Goal: Task Accomplishment & Management: Complete application form

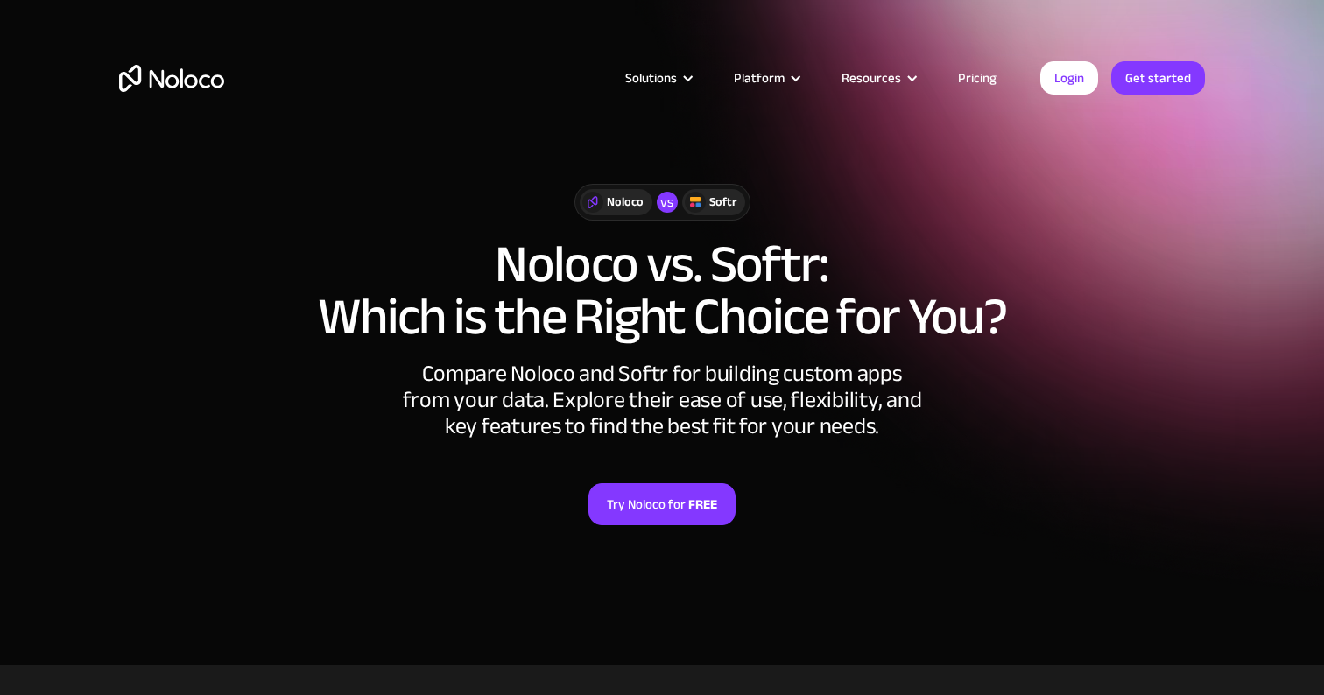
click at [971, 87] on link "Pricing" at bounding box center [977, 78] width 82 height 23
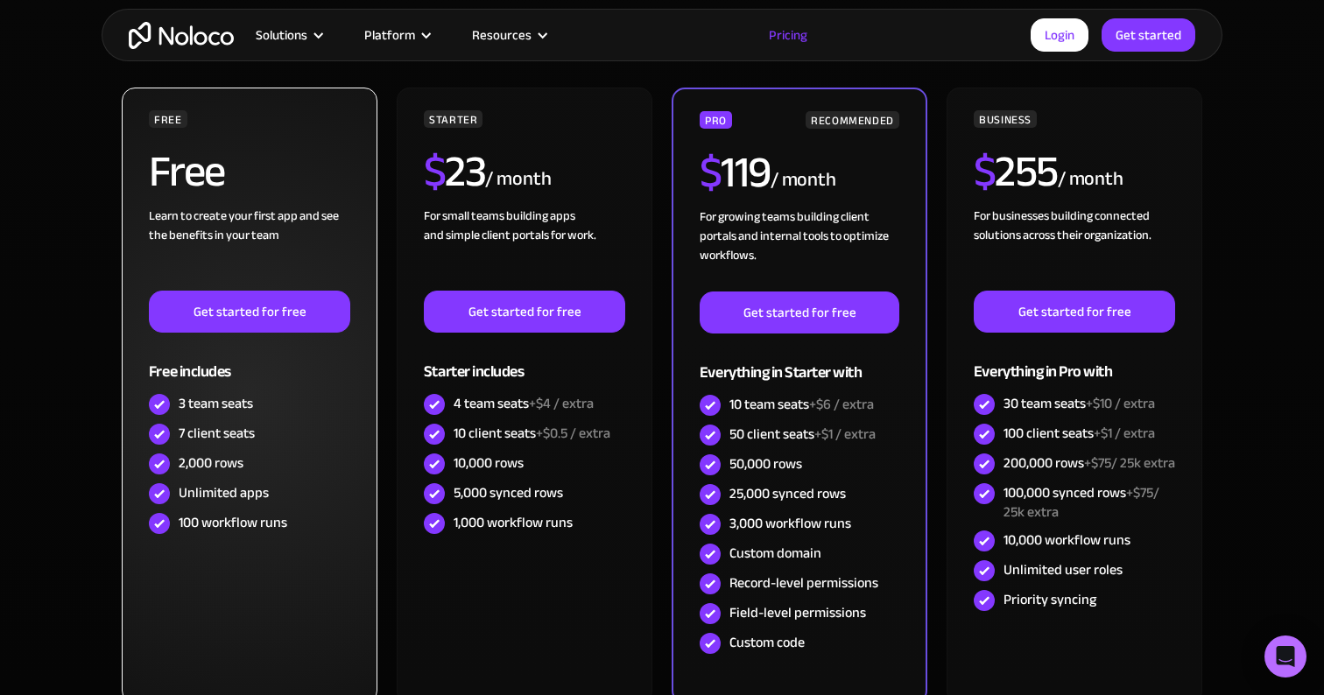
scroll to position [451, 0]
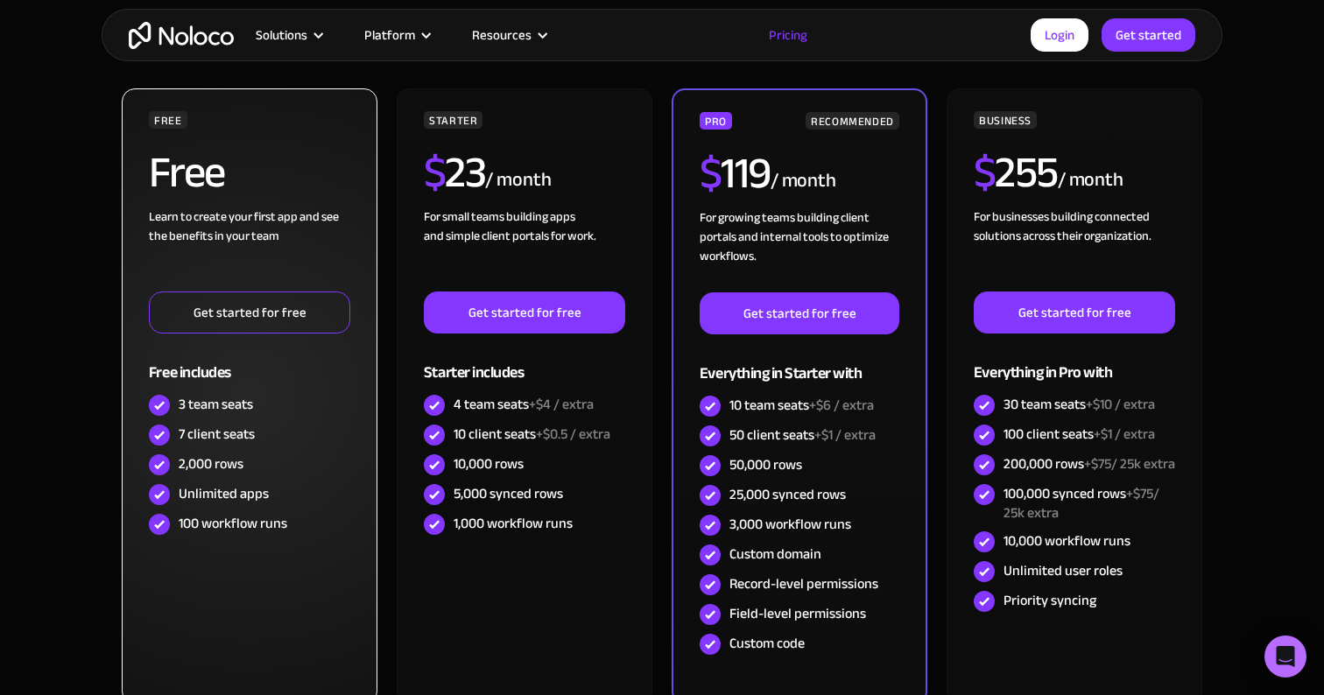
click at [295, 323] on link "Get started for free" at bounding box center [249, 313] width 201 height 42
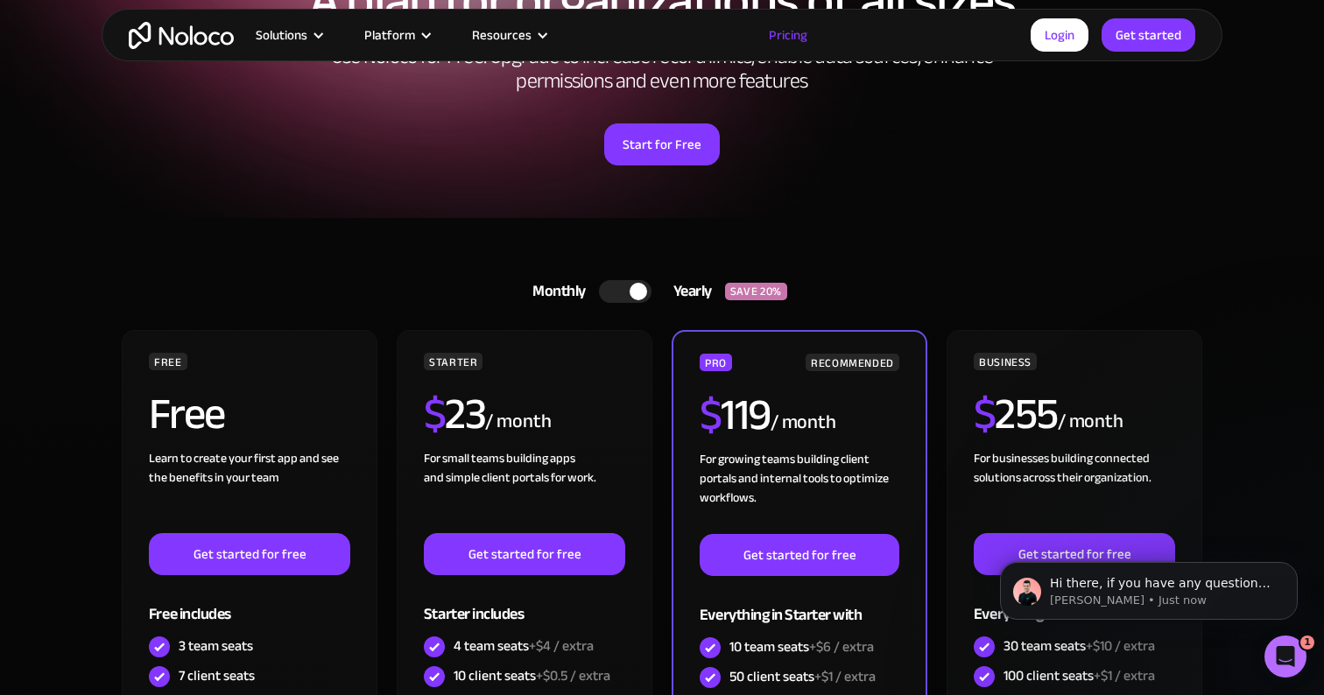
scroll to position [206, 0]
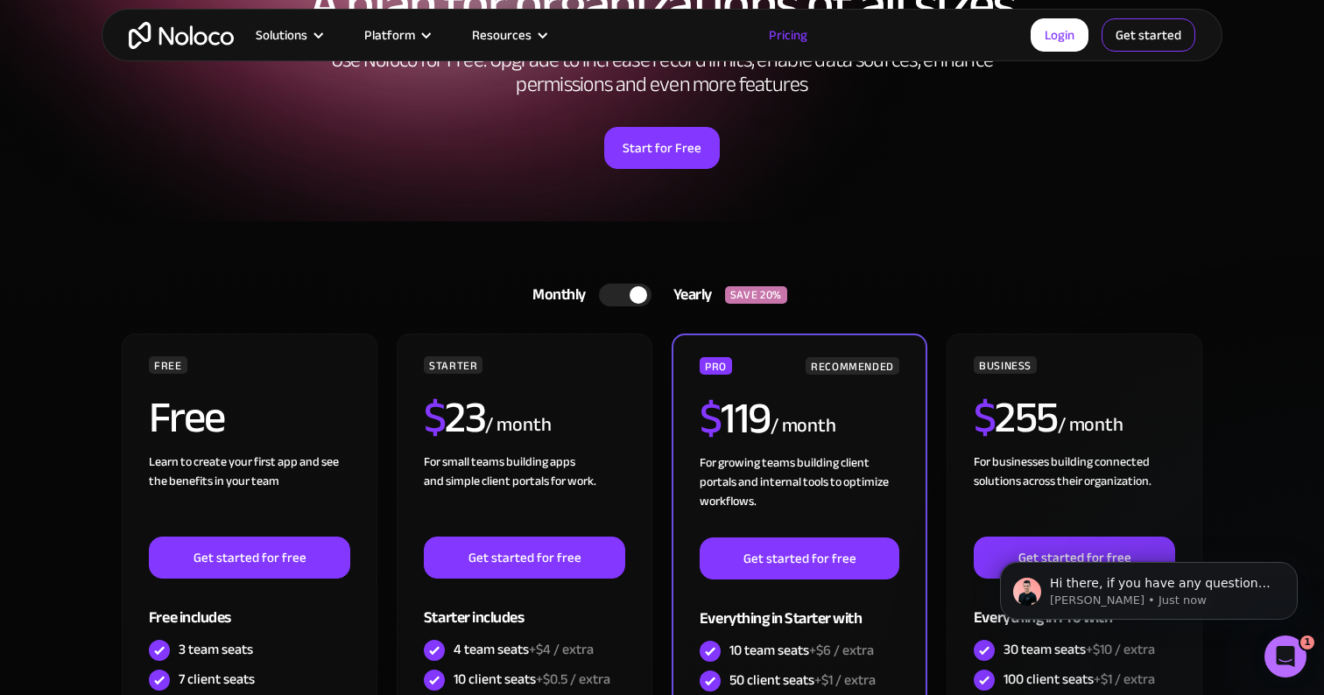
click at [1138, 41] on link "Get started" at bounding box center [1148, 34] width 94 height 33
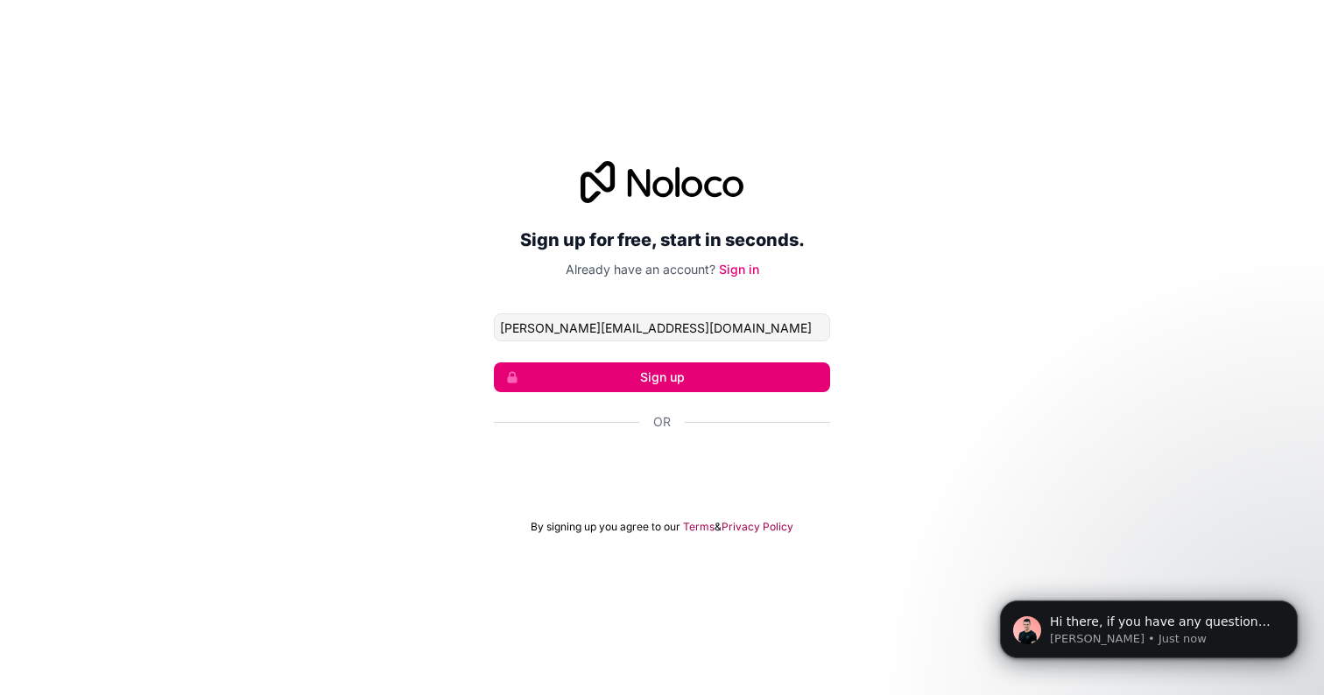
click at [691, 468] on div "Sign in with Google. Opens in new tab" at bounding box center [662, 469] width 336 height 39
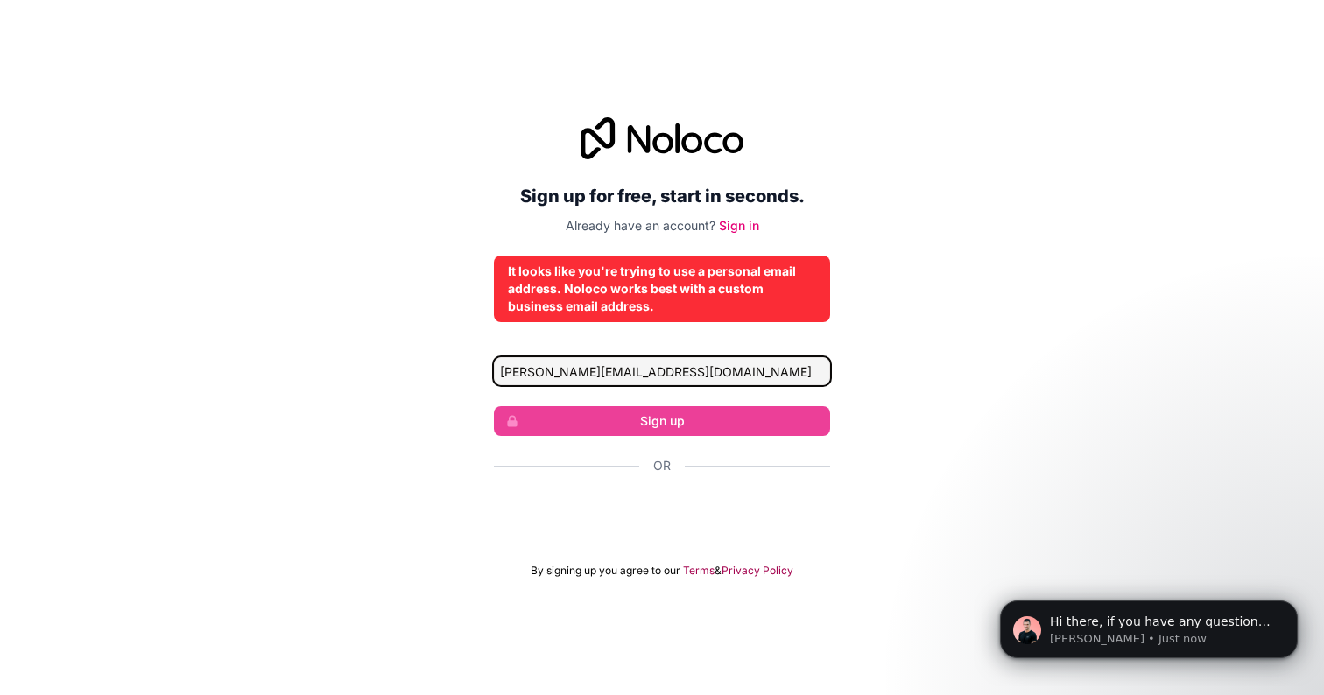
click at [777, 372] on input "[PERSON_NAME][EMAIL_ADDRESS][DOMAIN_NAME]" at bounding box center [662, 371] width 336 height 28
drag, startPoint x: 777, startPoint y: 372, endPoint x: 703, endPoint y: 368, distance: 74.5
click at [703, 368] on input "[PERSON_NAME][EMAIL_ADDRESS][DOMAIN_NAME]" at bounding box center [662, 371] width 336 height 28
drag, startPoint x: 710, startPoint y: 372, endPoint x: 586, endPoint y: 369, distance: 124.4
click at [586, 369] on input "[PERSON_NAME][EMAIL_ADDRESS][DOMAIN_NAME]" at bounding box center [662, 371] width 336 height 28
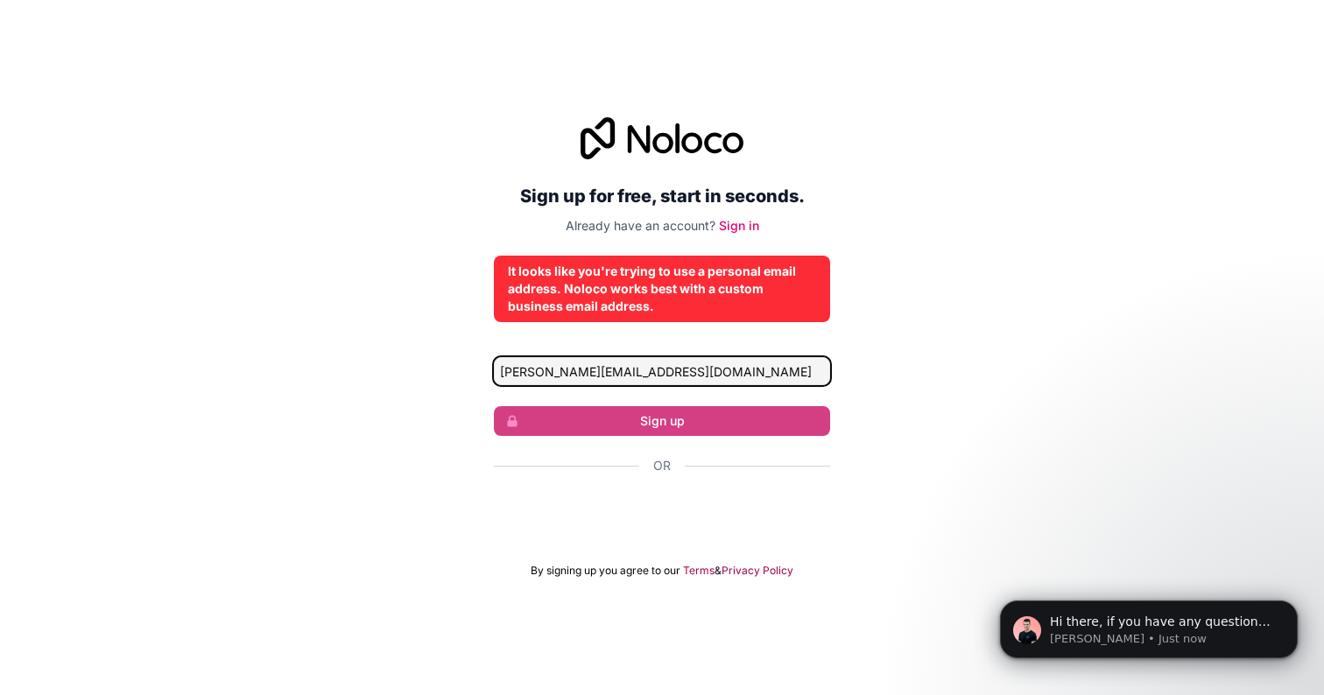
type input "[PERSON_NAME][EMAIL_ADDRESS][DOMAIN_NAME]"
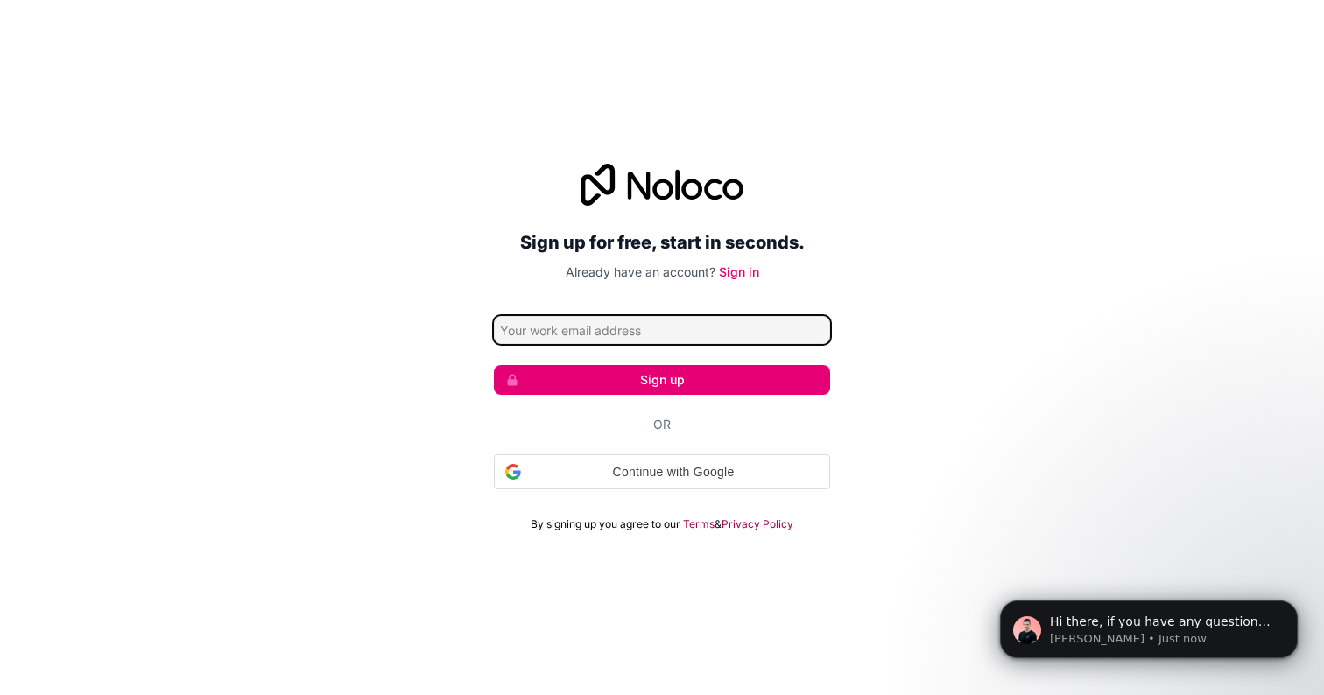
type input "mariya@studiogritarchitects.com"
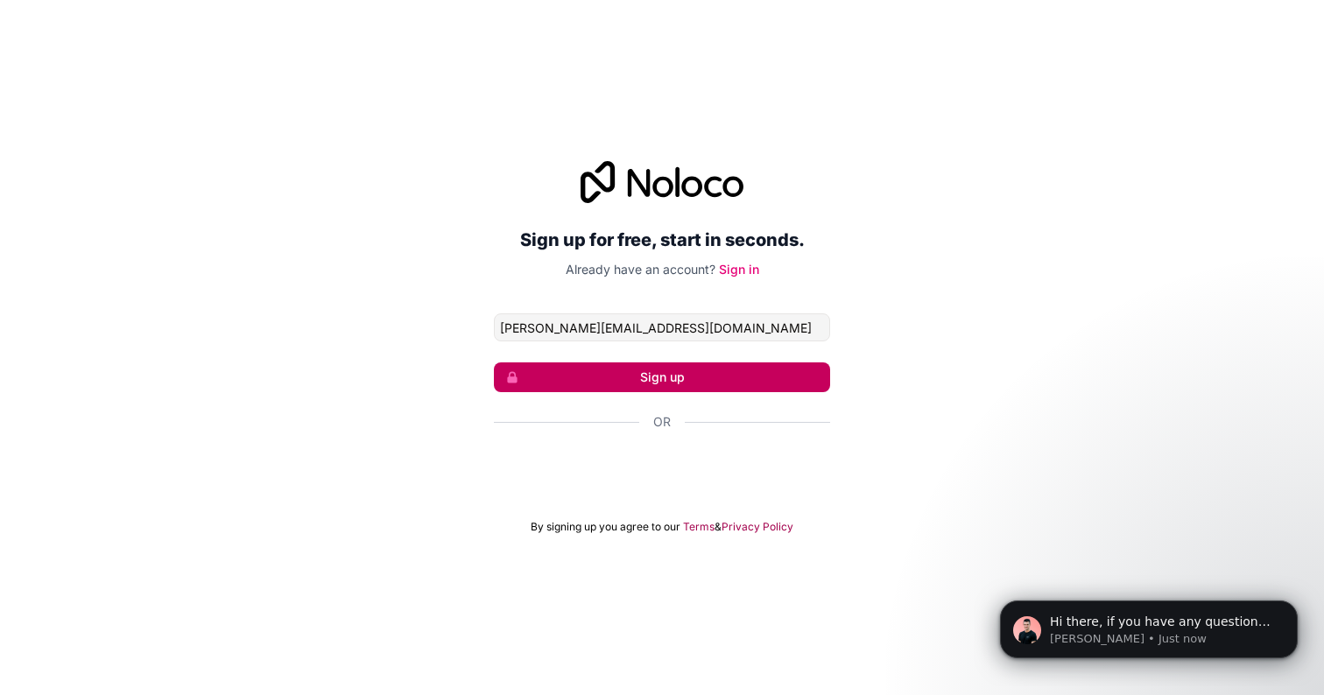
click at [696, 371] on button "Sign up" at bounding box center [662, 377] width 336 height 30
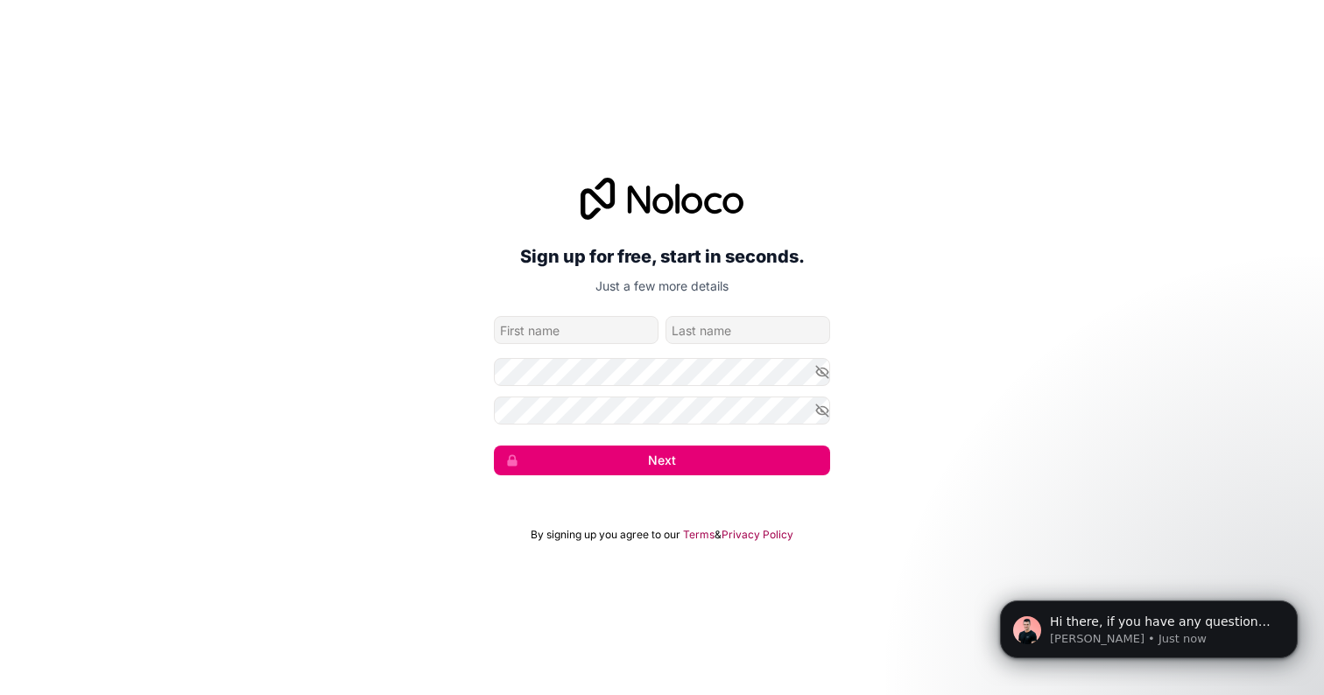
click at [603, 328] on input "given-name" at bounding box center [576, 330] width 165 height 28
type input "Mariya"
type input "Banderova"
click at [699, 468] on button "Next" at bounding box center [662, 461] width 336 height 30
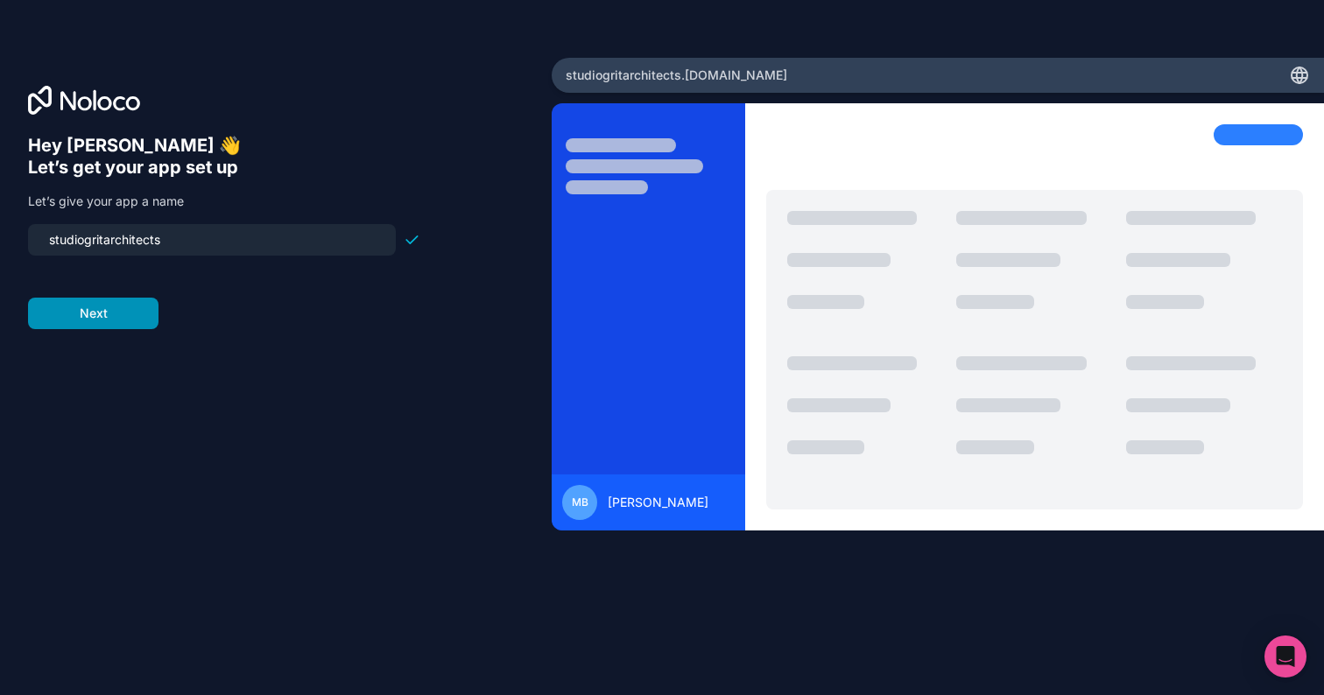
click at [119, 326] on button "Next" at bounding box center [93, 314] width 130 height 32
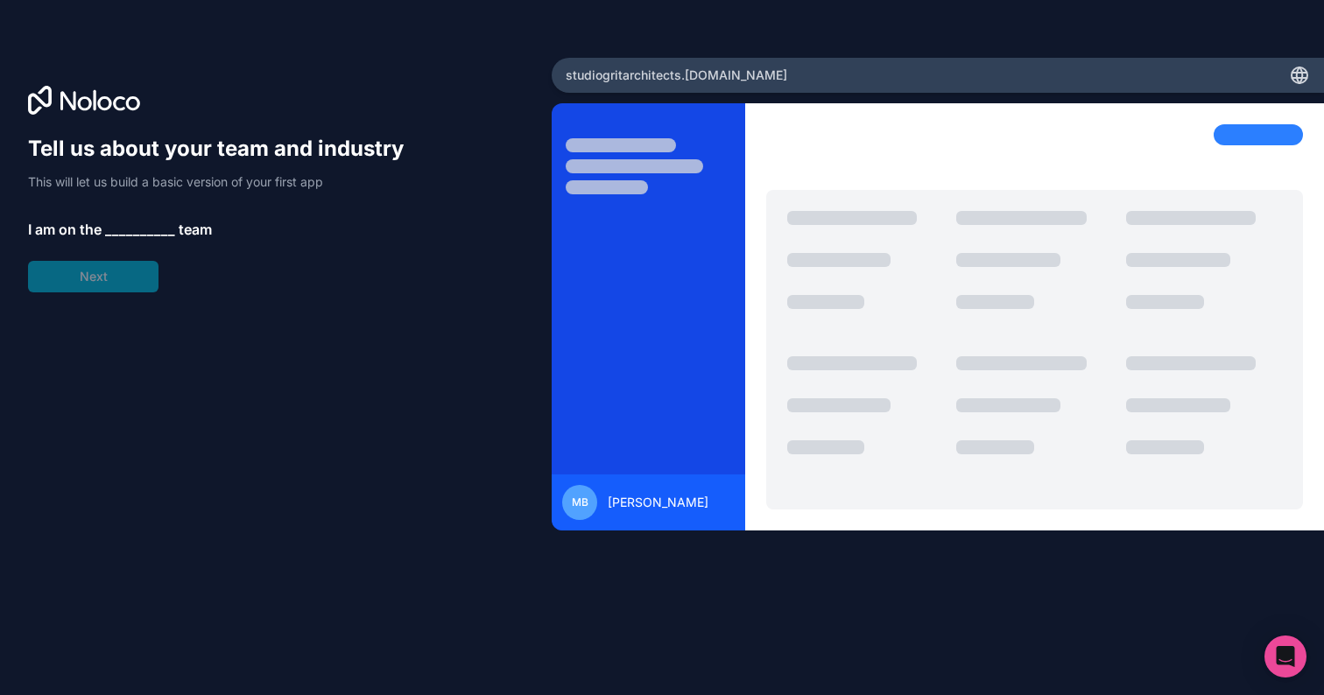
click at [131, 236] on span "__________" at bounding box center [140, 229] width 70 height 21
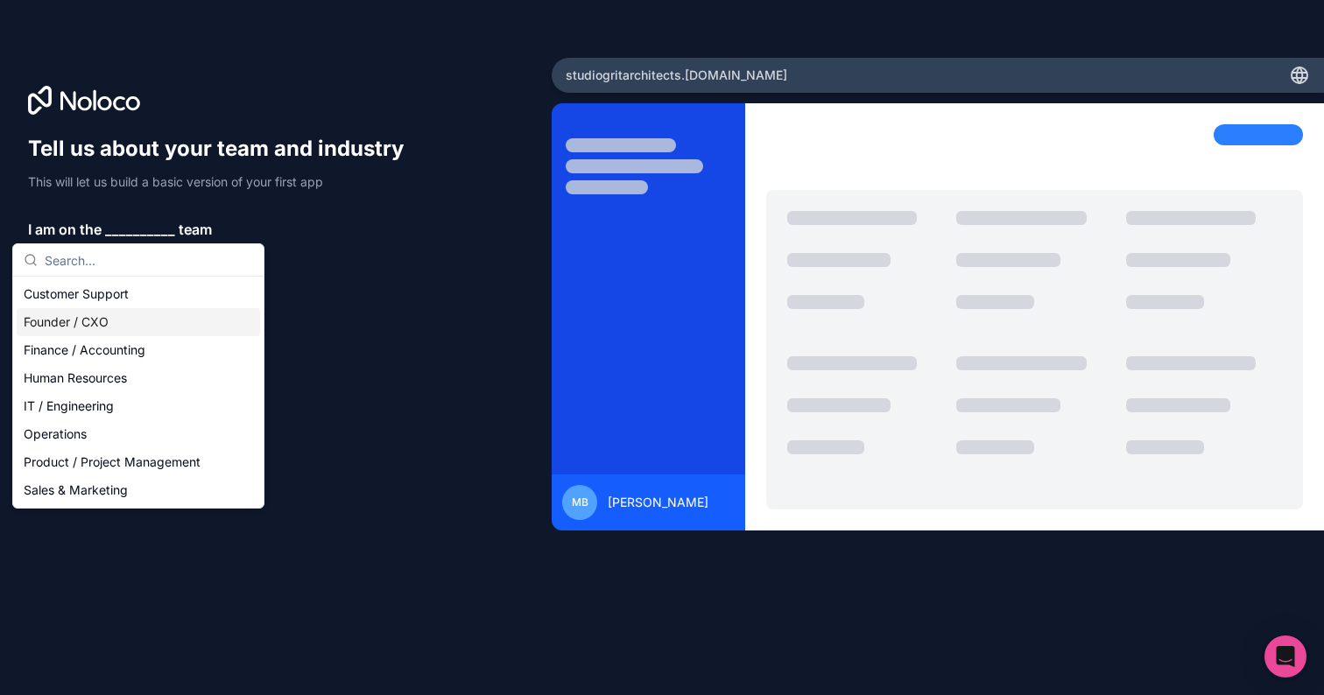
click at [130, 320] on div "Founder / CXO" at bounding box center [138, 322] width 243 height 28
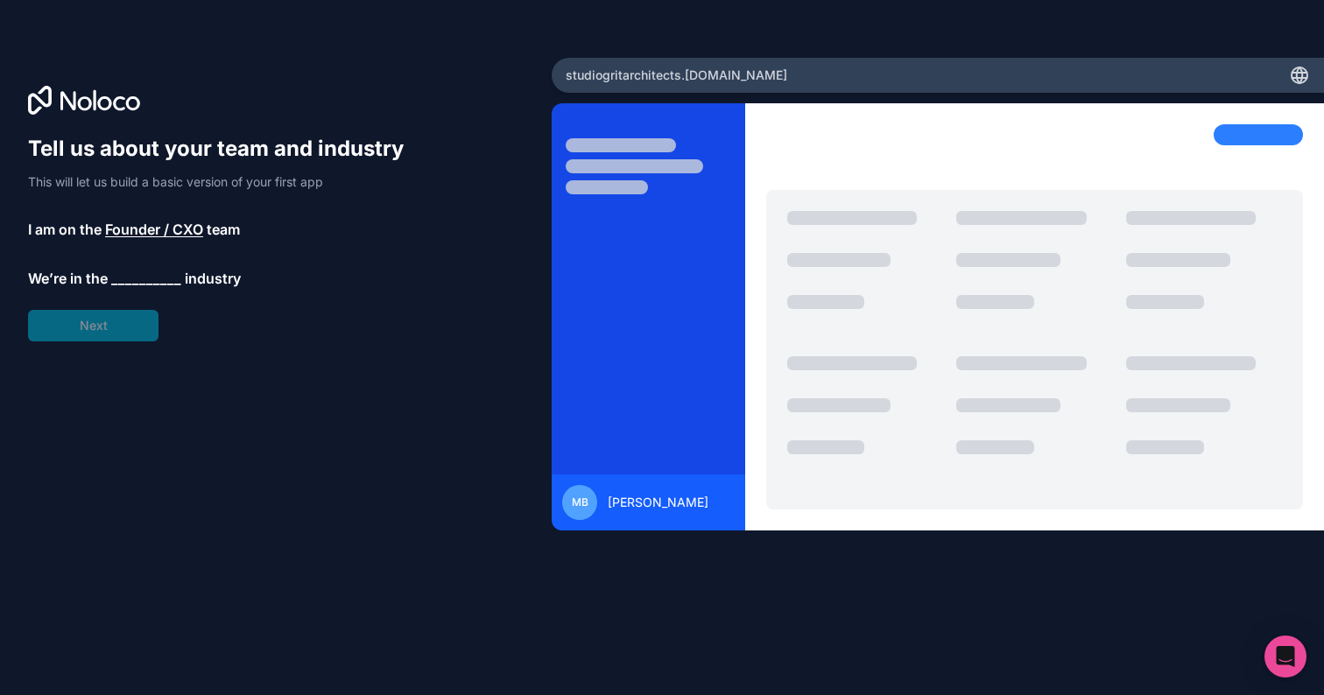
click at [145, 284] on span "__________" at bounding box center [146, 278] width 70 height 21
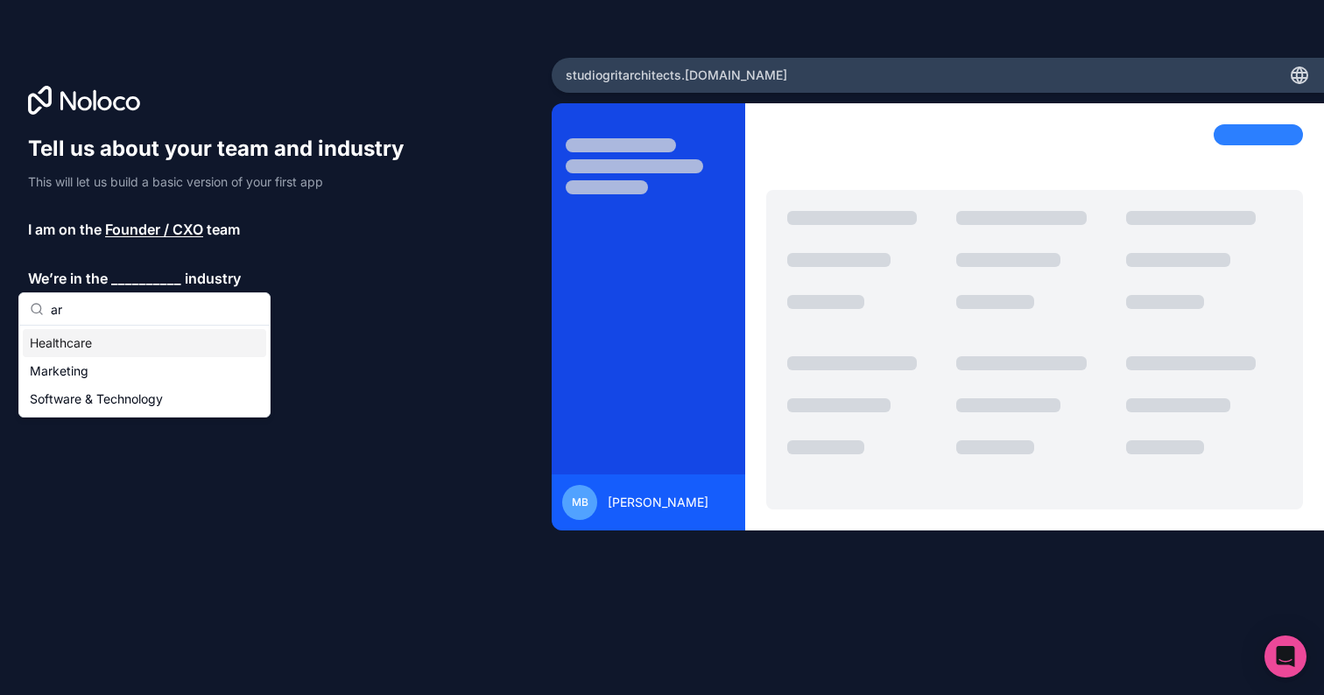
type input "a"
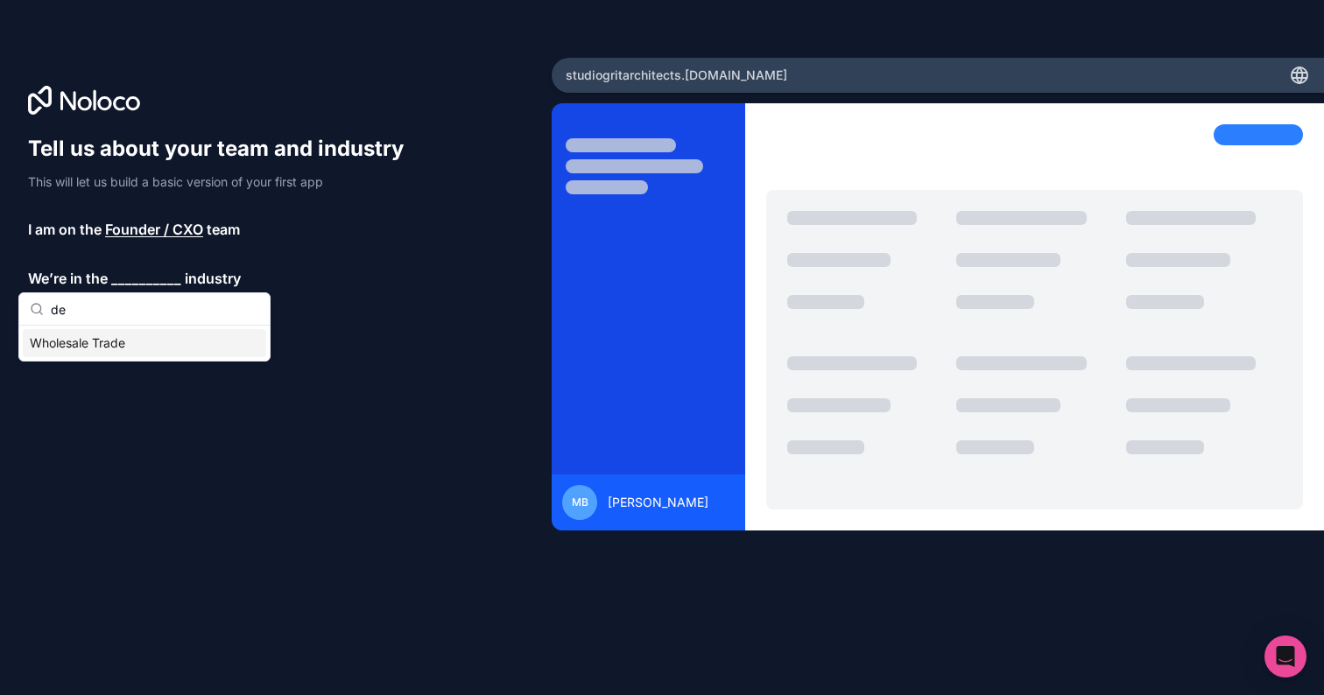
type input "d"
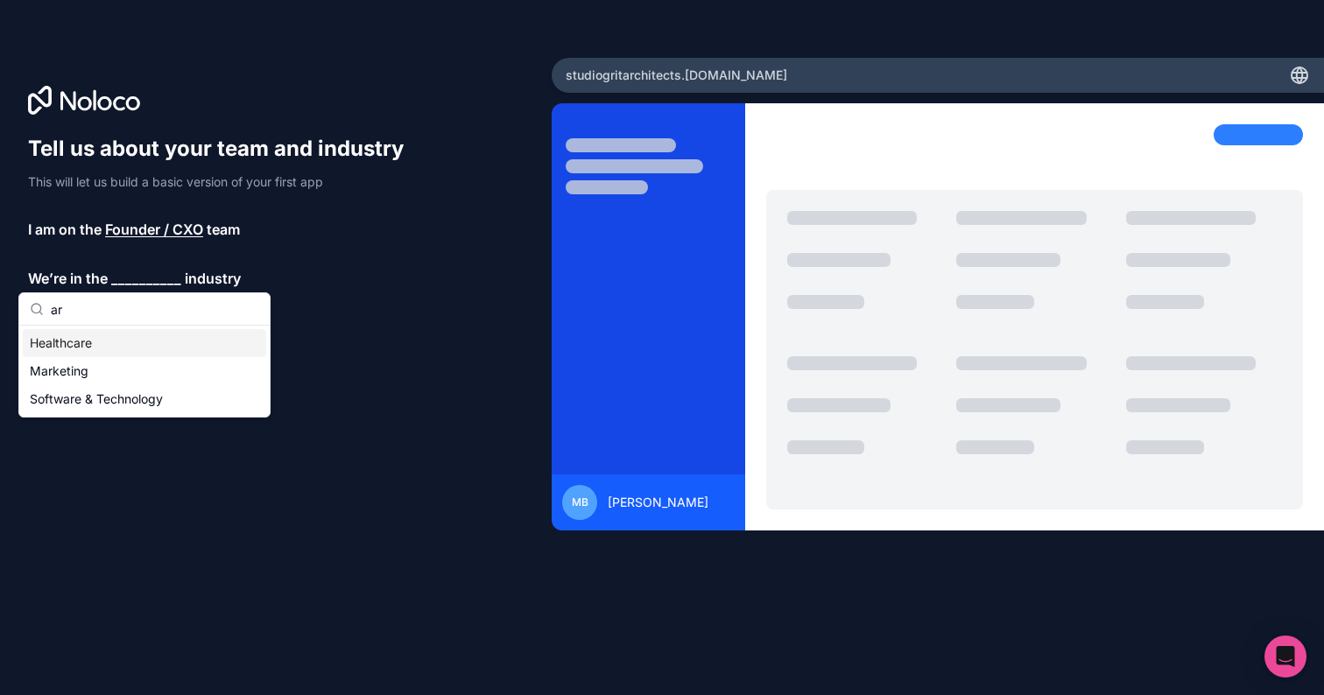
type input "a"
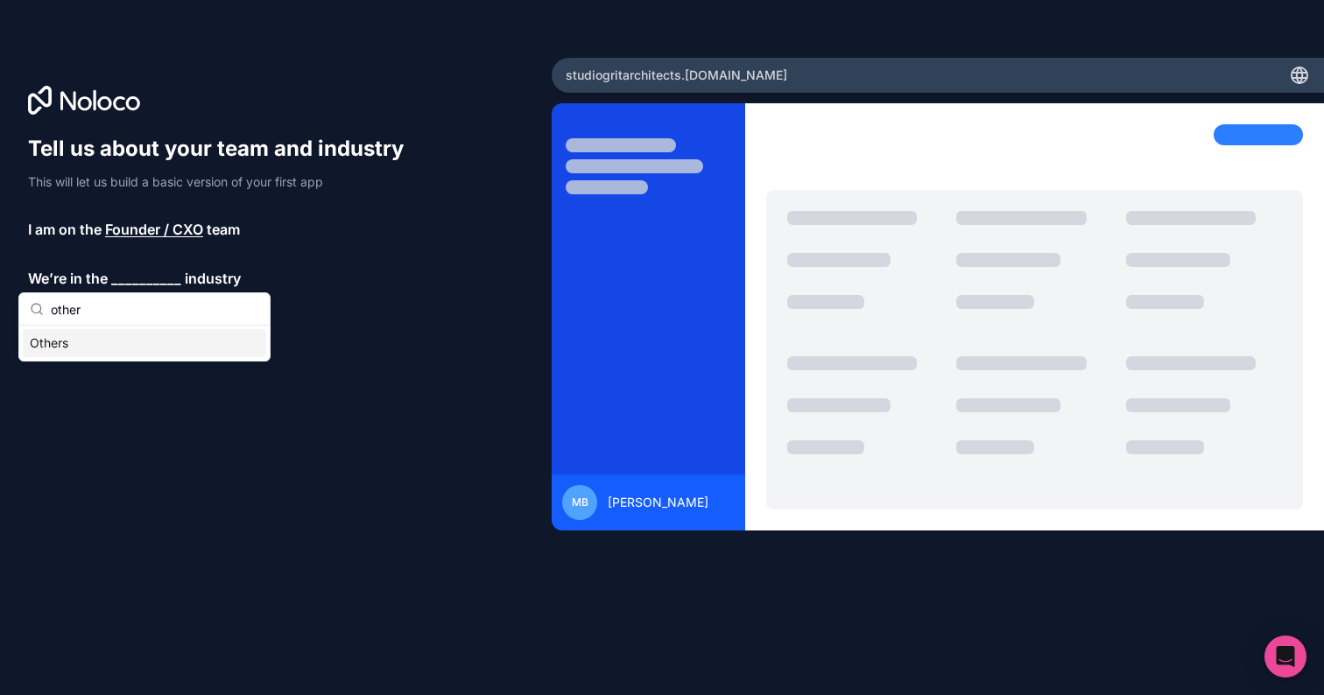
type input "other"
click at [101, 334] on div "Others" at bounding box center [144, 343] width 243 height 28
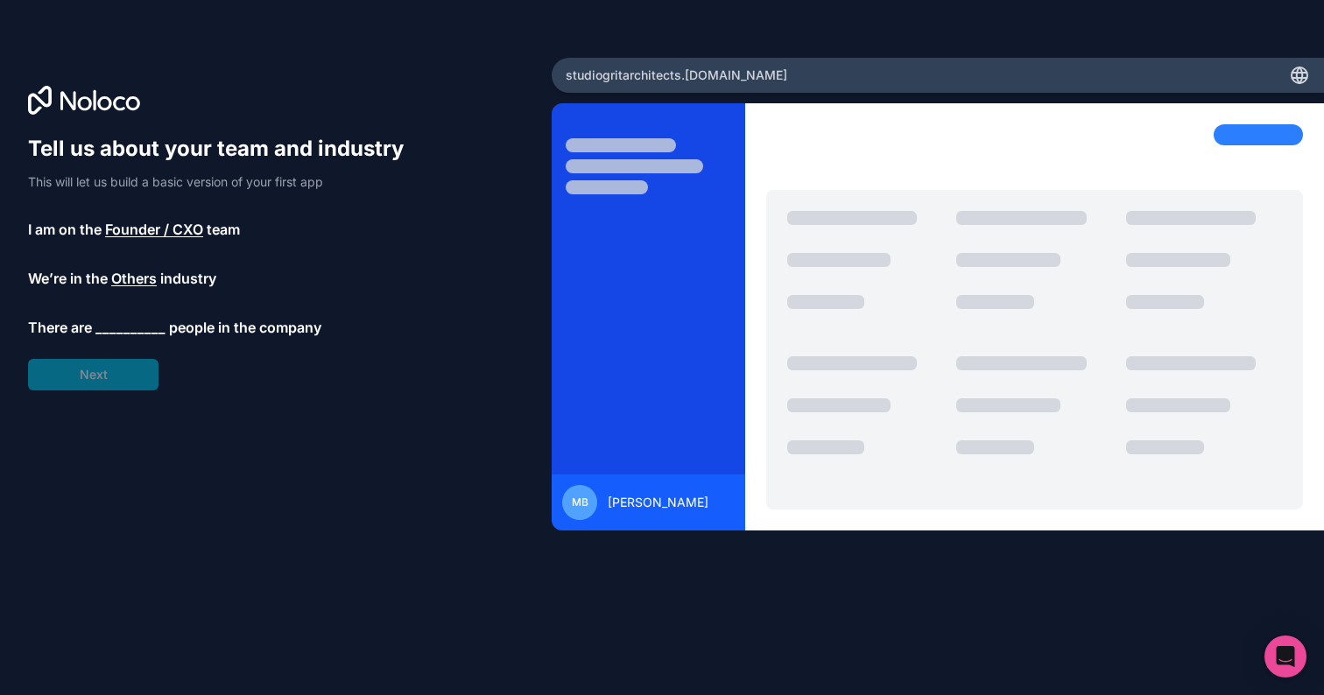
click at [119, 338] on span "__________" at bounding box center [130, 327] width 70 height 21
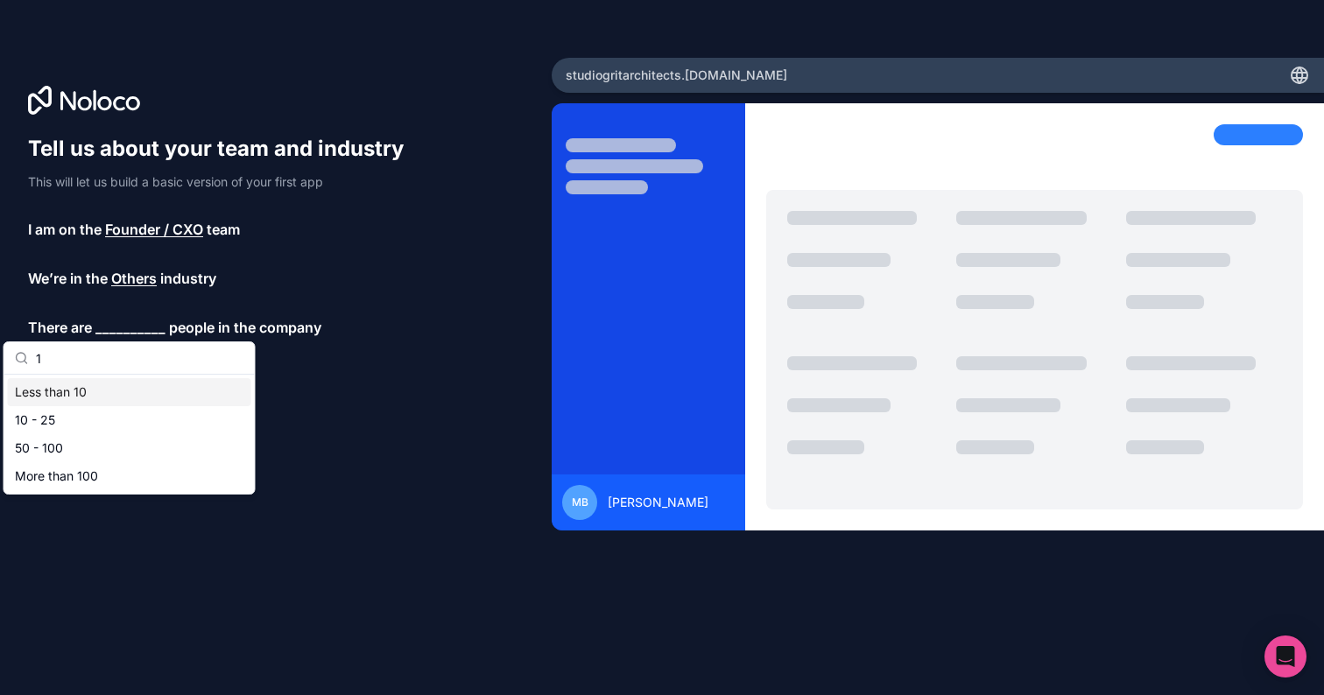
type input "1"
click at [94, 389] on div "Less than 10" at bounding box center [129, 392] width 243 height 28
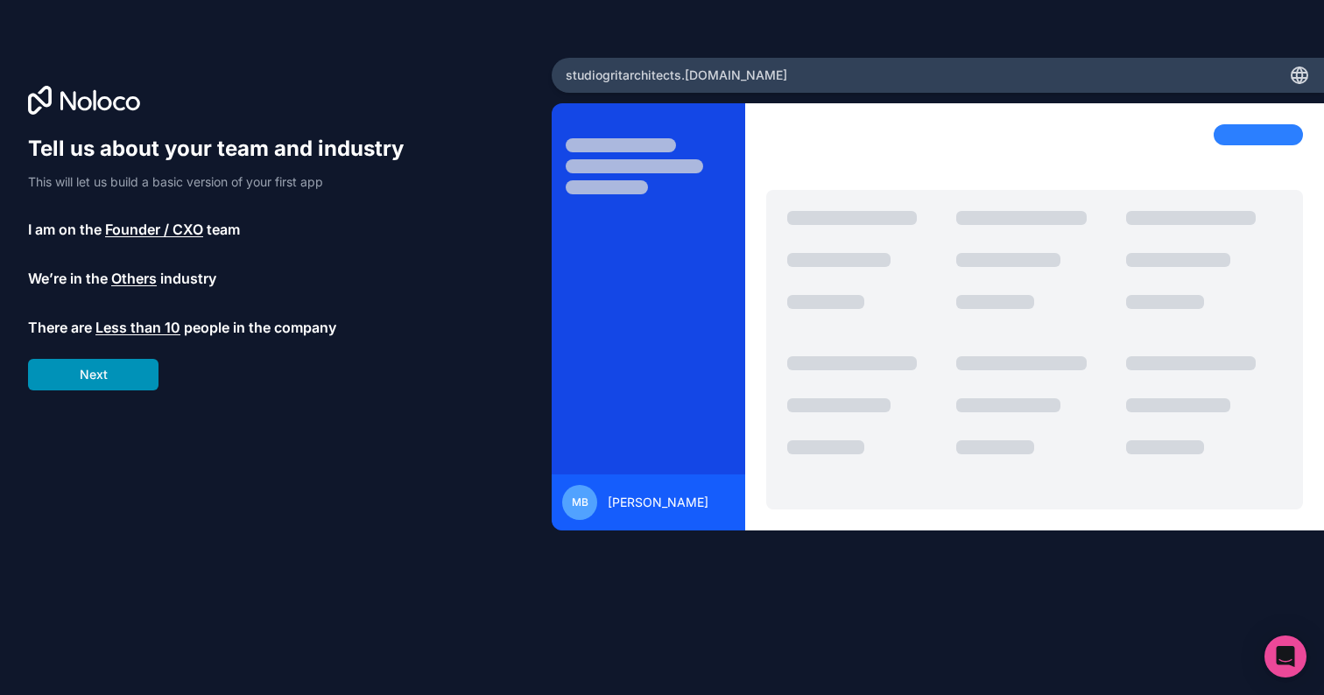
click at [96, 370] on button "Next" at bounding box center [93, 375] width 130 height 32
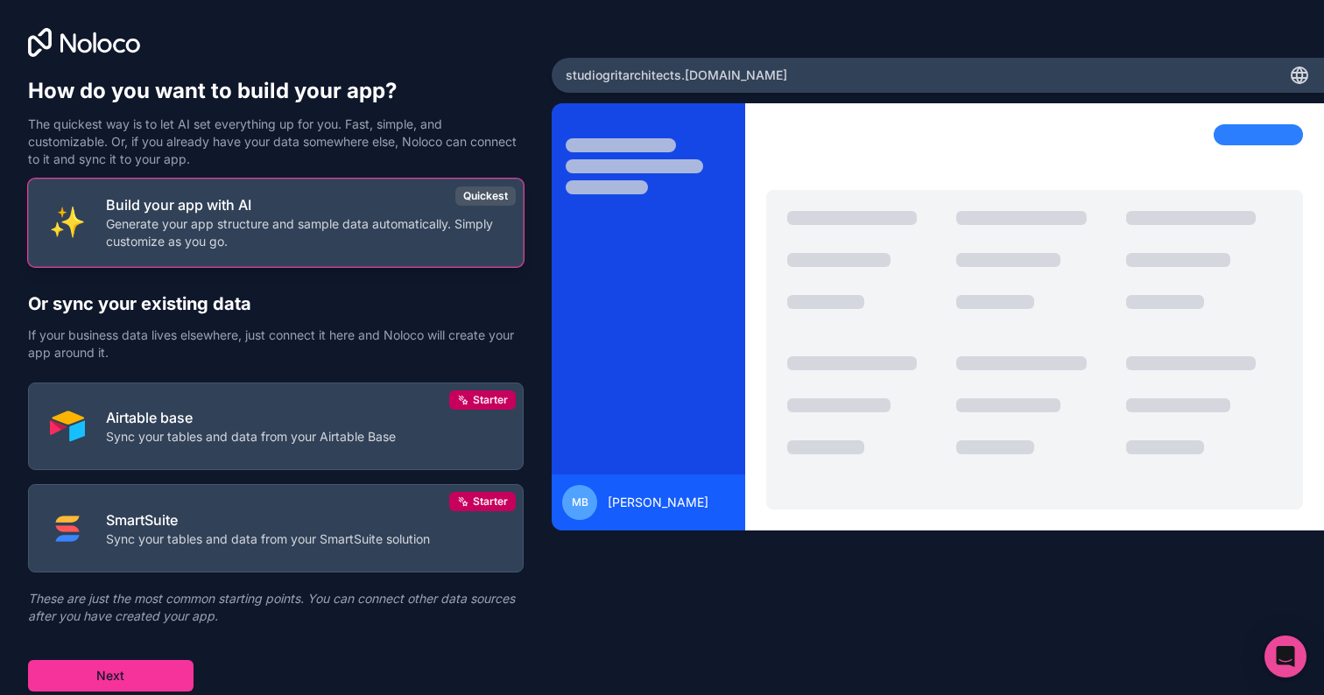
click at [267, 242] on p "Generate your app structure and sample data automatically. Simply customize as …" at bounding box center [304, 232] width 396 height 35
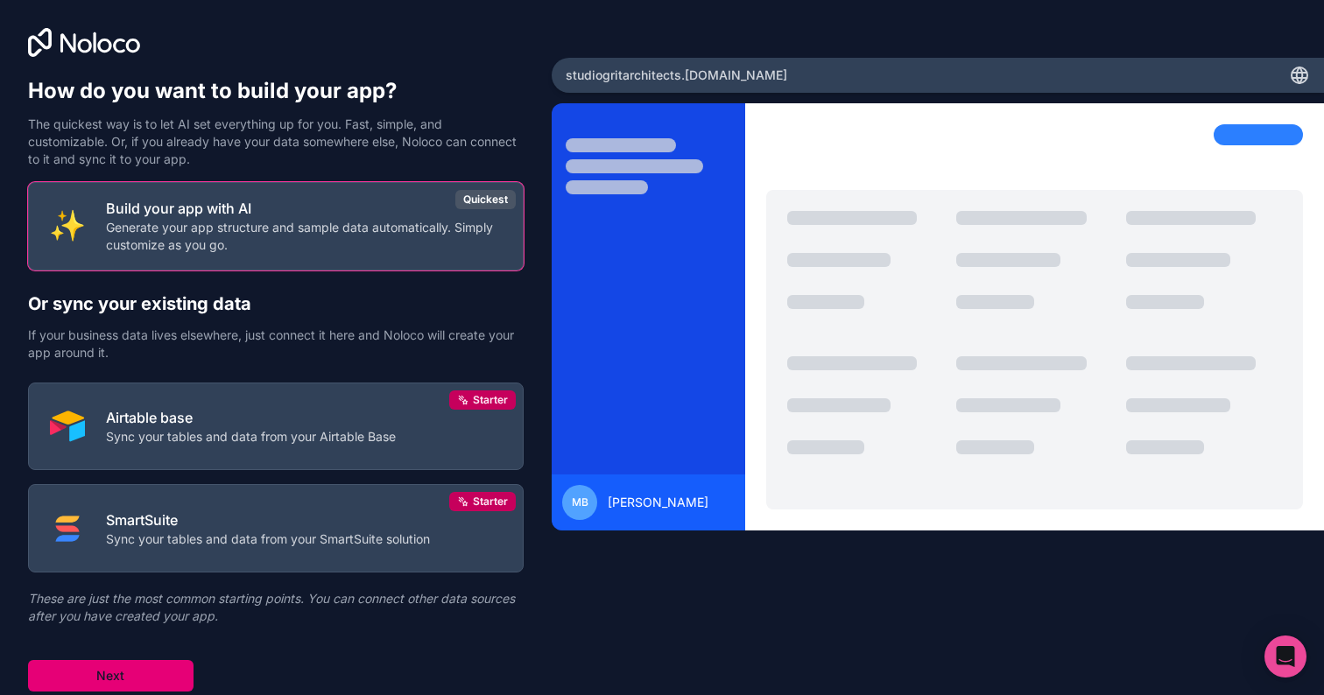
click at [128, 682] on button "Next" at bounding box center [110, 676] width 165 height 32
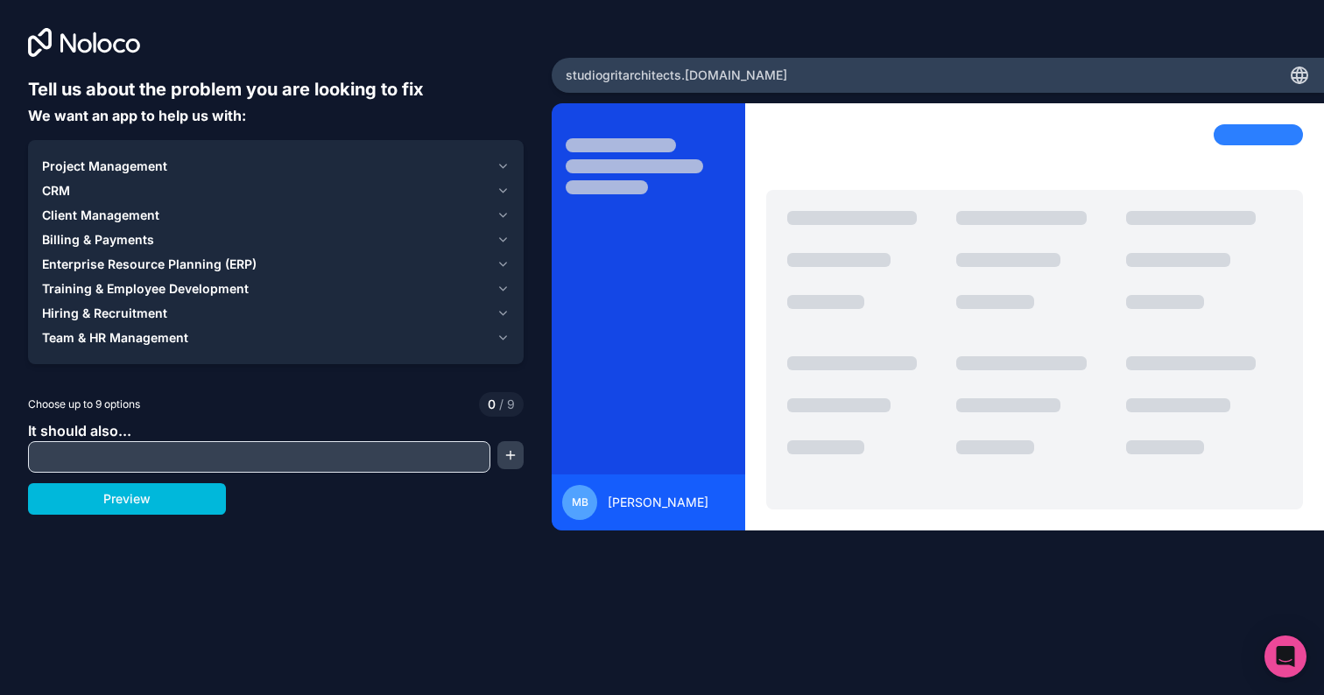
click at [505, 262] on icon "button" at bounding box center [502, 264] width 13 height 14
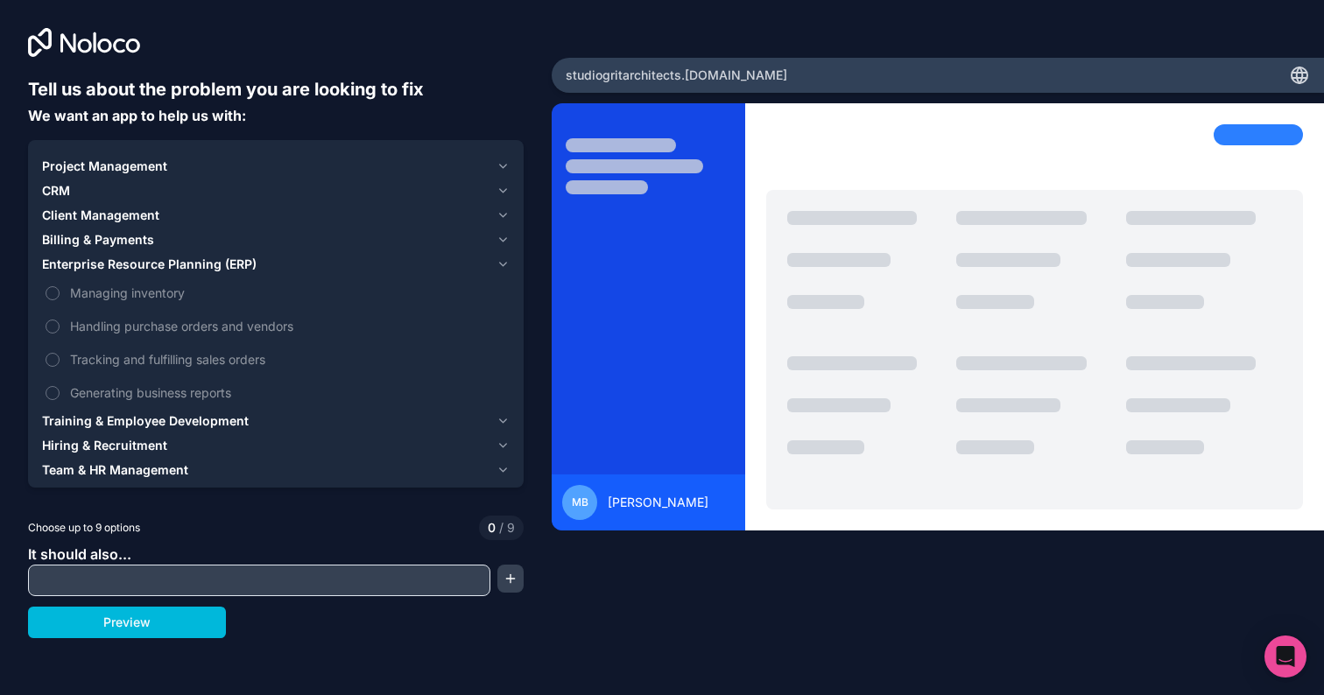
click at [504, 166] on icon "button" at bounding box center [503, 167] width 7 height 4
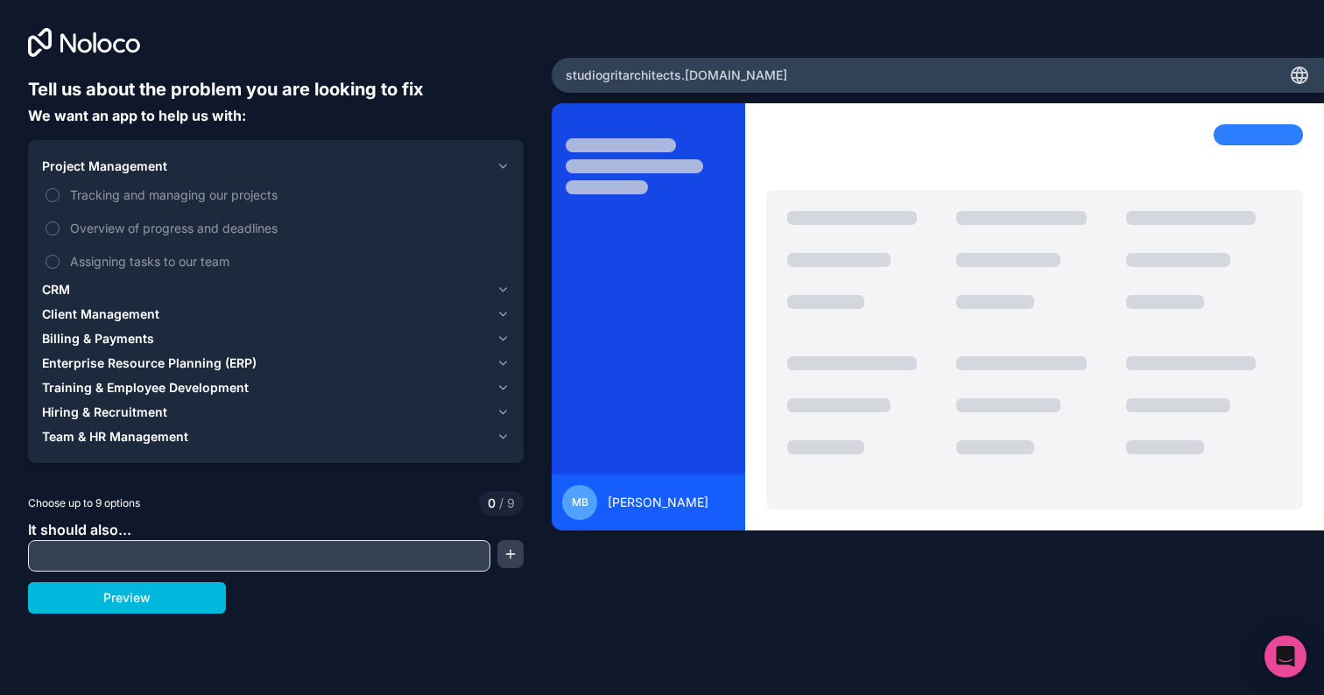
click at [250, 191] on span "Tracking and managing our projects" at bounding box center [288, 195] width 436 height 18
click at [60, 191] on button "Tracking and managing our projects" at bounding box center [53, 195] width 14 height 14
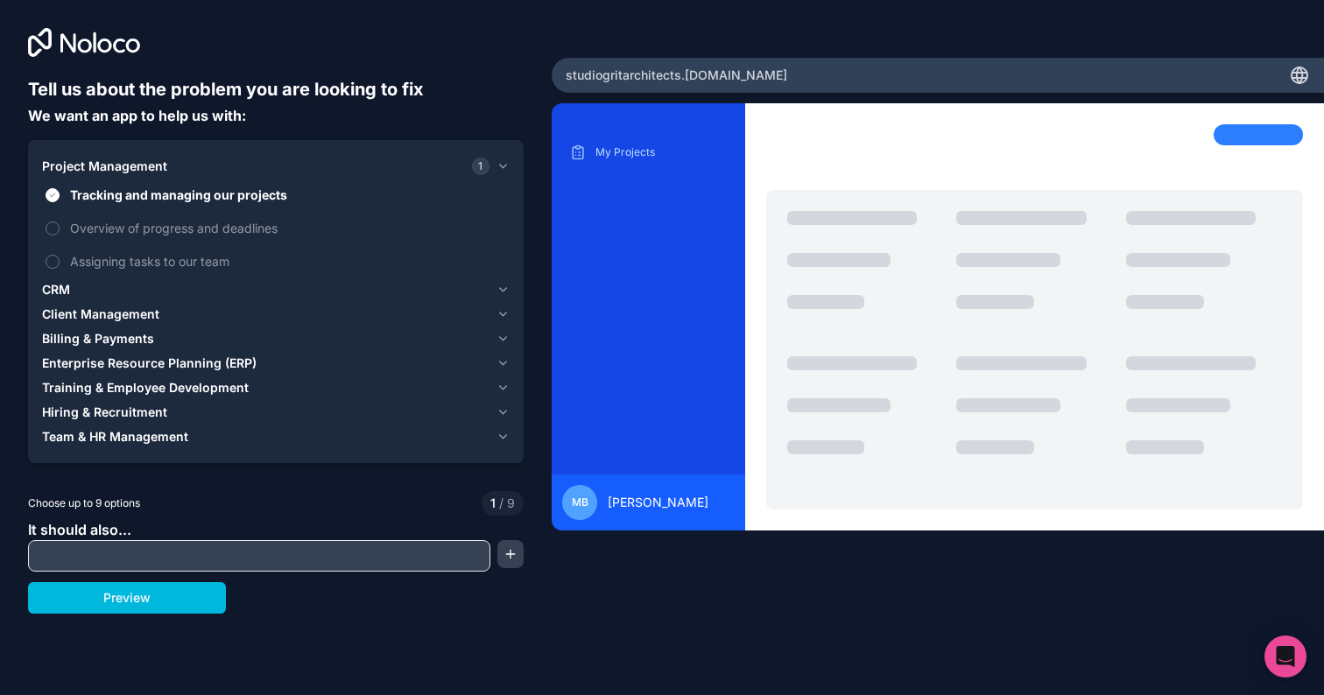
click at [241, 233] on span "Overview of progress and deadlines" at bounding box center [288, 228] width 436 height 18
click at [60, 233] on button "Overview of progress and deadlines" at bounding box center [53, 228] width 14 height 14
click at [220, 258] on span "Assigning tasks to our team" at bounding box center [288, 261] width 436 height 18
click at [60, 258] on button "Assigning tasks to our team" at bounding box center [53, 262] width 14 height 14
click at [502, 287] on icon "button" at bounding box center [502, 290] width 13 height 14
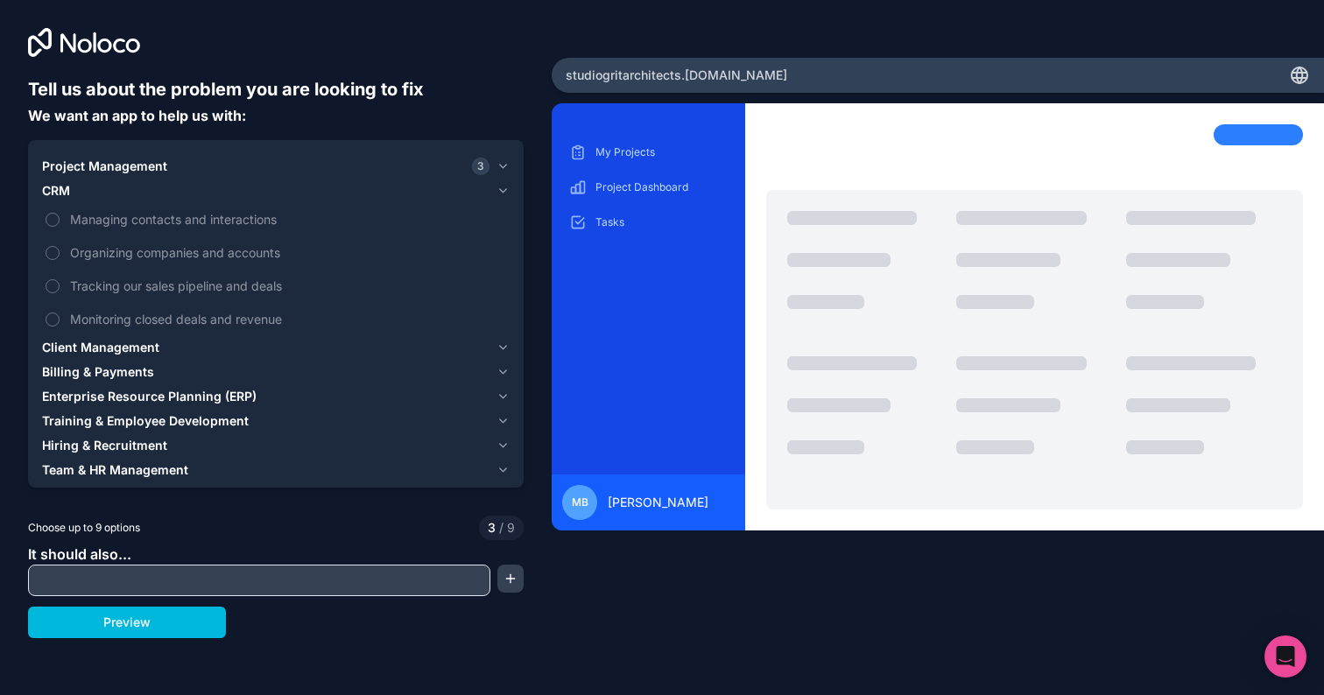
click at [268, 221] on span "Managing contacts and interactions" at bounding box center [288, 219] width 436 height 18
click at [60, 221] on button "Managing contacts and interactions" at bounding box center [53, 220] width 14 height 14
click at [247, 276] on label "Tracking our sales pipeline and deals" at bounding box center [275, 286] width 467 height 32
click at [60, 279] on button "Tracking our sales pipeline and deals" at bounding box center [53, 286] width 14 height 14
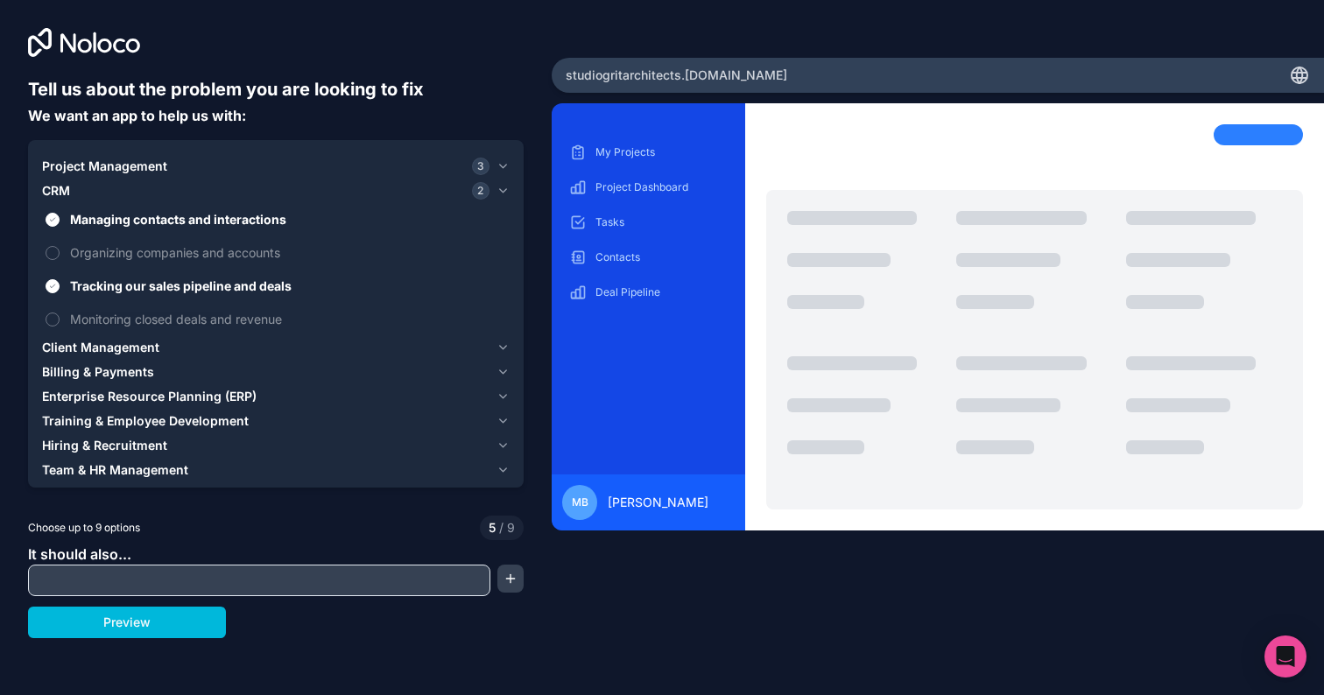
click at [242, 315] on span "Monitoring closed deals and revenue" at bounding box center [288, 319] width 436 height 18
click at [60, 315] on button "Monitoring closed deals and revenue" at bounding box center [53, 320] width 14 height 14
click at [364, 341] on div "Client Management" at bounding box center [265, 348] width 447 height 18
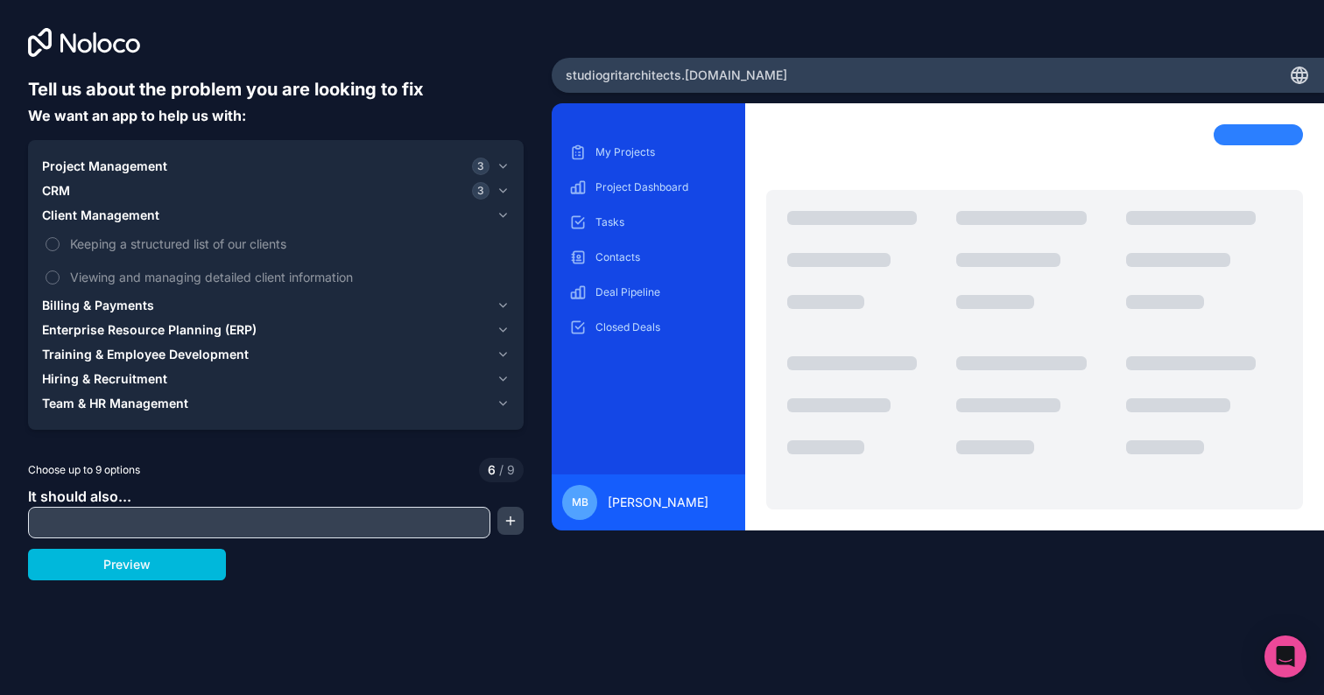
click at [252, 327] on span "Enterprise Resource Planning (ERP)" at bounding box center [149, 330] width 214 height 18
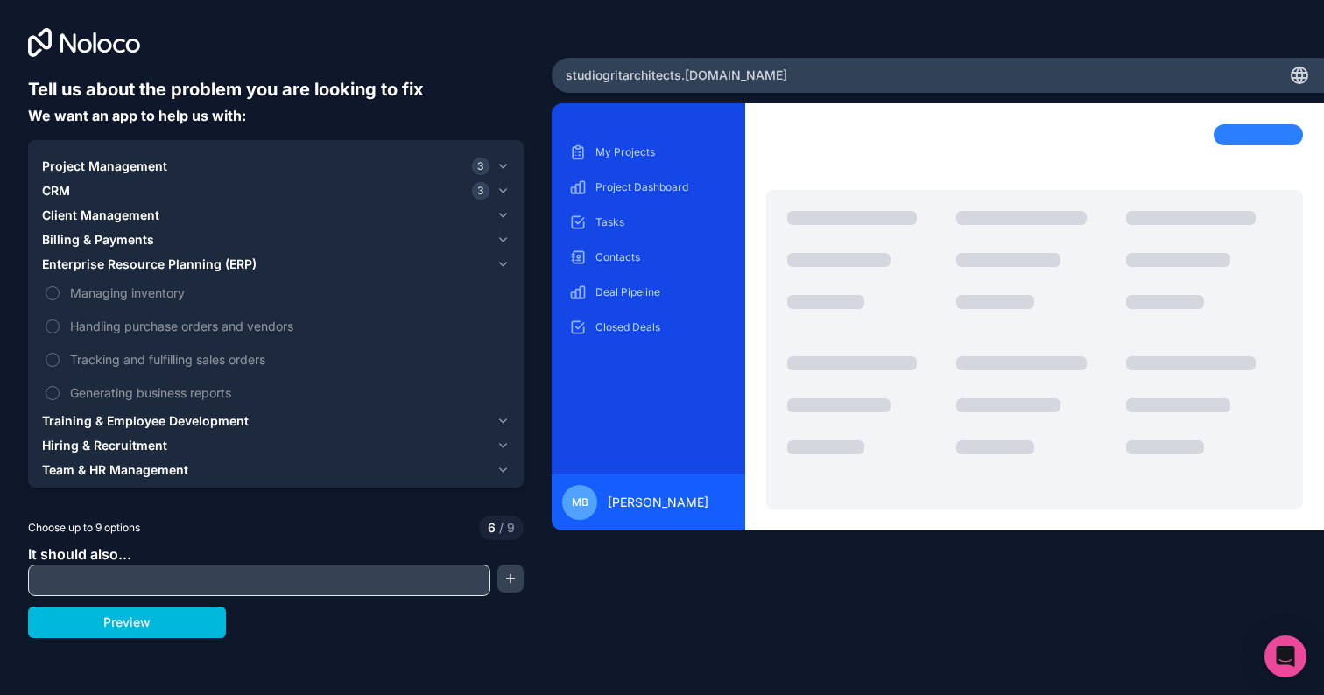
click at [247, 418] on div "Training & Employee Development" at bounding box center [265, 421] width 447 height 18
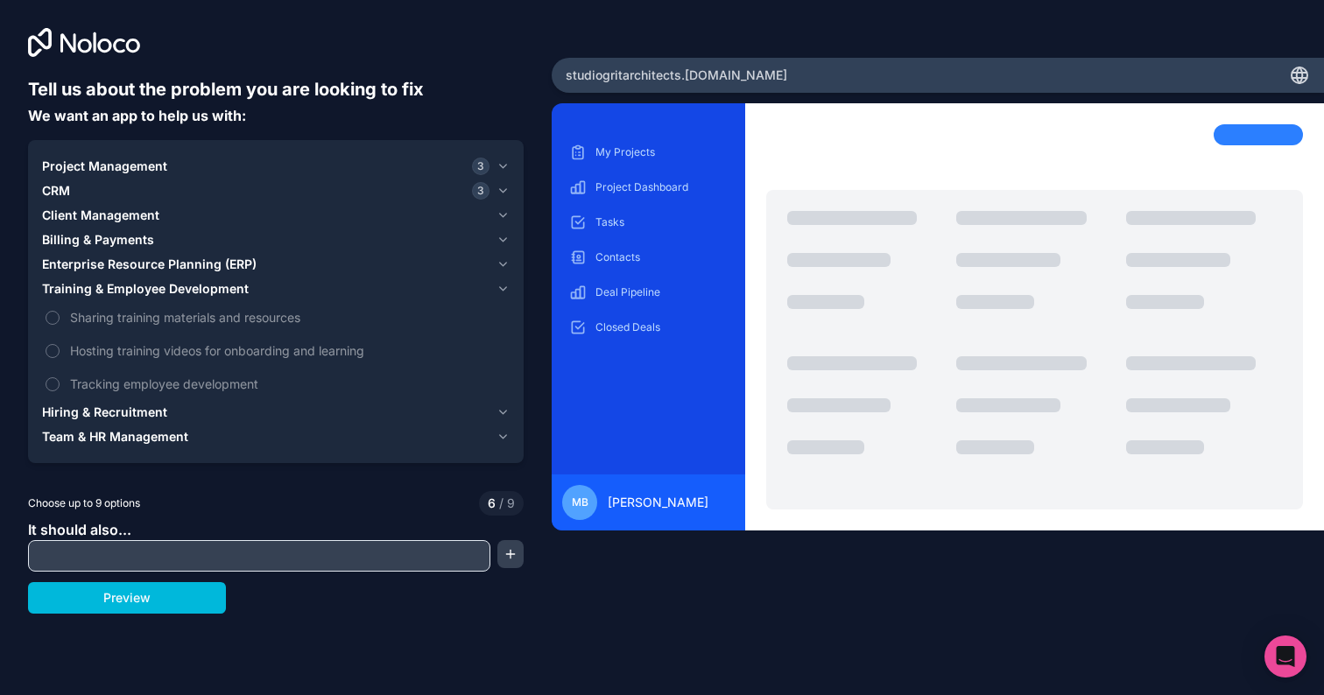
click at [236, 414] on div "Hiring & Recruitment" at bounding box center [265, 413] width 447 height 18
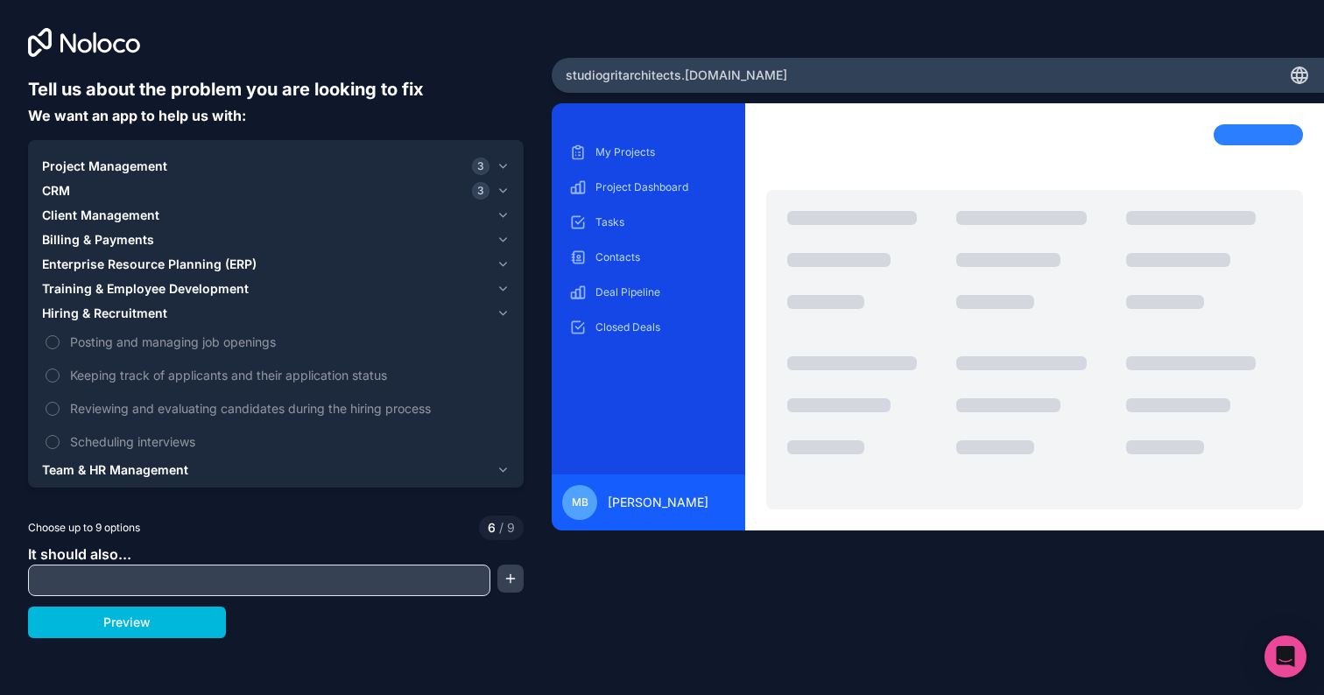
click at [288, 184] on div "CRM 3" at bounding box center [265, 191] width 447 height 18
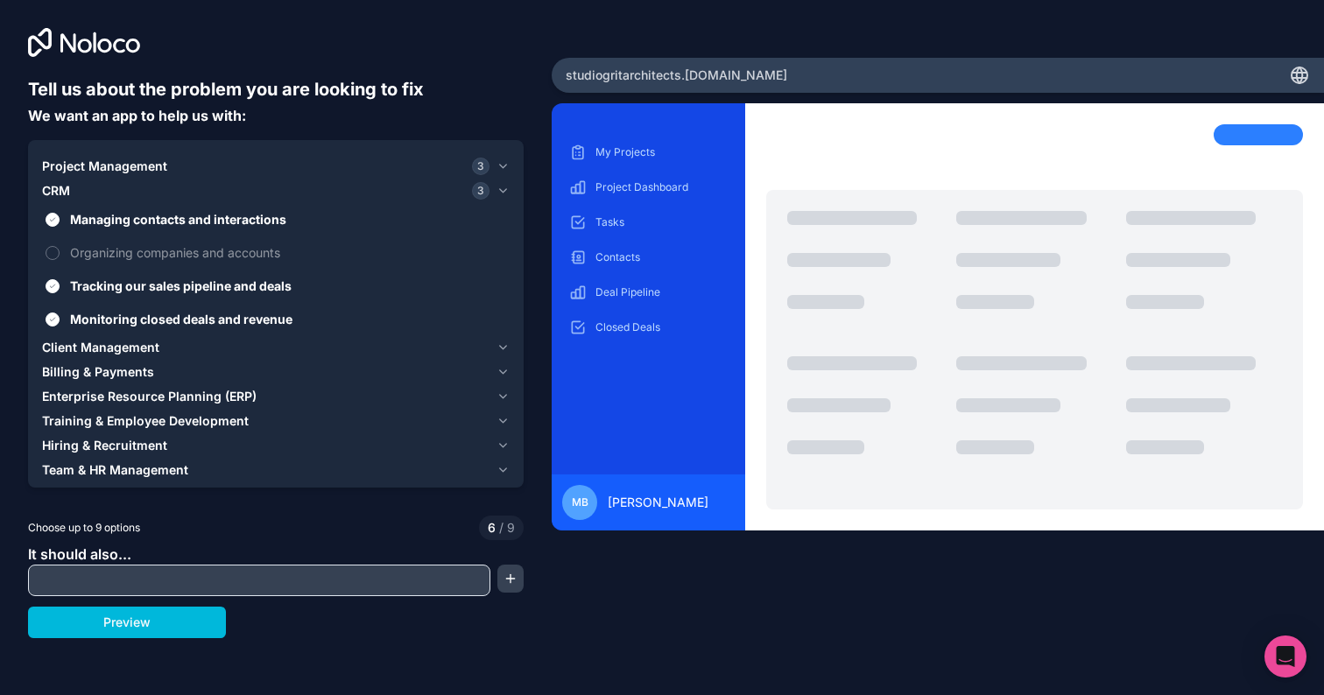
click at [189, 285] on span "Tracking our sales pipeline and deals" at bounding box center [288, 286] width 436 height 18
click at [60, 285] on button "Tracking our sales pipeline and deals" at bounding box center [53, 286] width 14 height 14
click at [189, 285] on span "Tracking our sales pipeline and deals" at bounding box center [288, 286] width 436 height 18
click at [60, 285] on button "Tracking our sales pipeline and deals" at bounding box center [53, 286] width 14 height 14
click at [189, 285] on span "Tracking our sales pipeline and deals" at bounding box center [288, 286] width 436 height 18
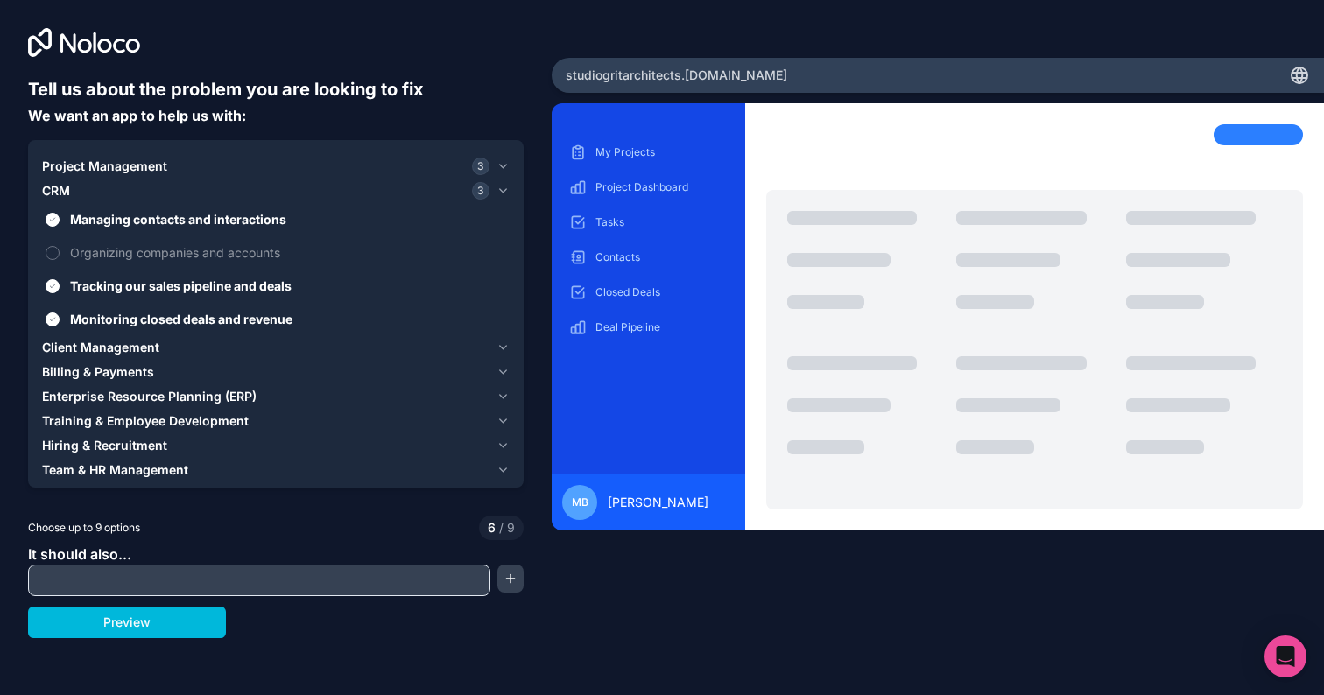
click at [60, 285] on button "Tracking our sales pipeline and deals" at bounding box center [53, 286] width 14 height 14
click at [166, 313] on span "Monitoring closed deals and revenue" at bounding box center [288, 319] width 436 height 18
click at [60, 313] on button "Monitoring closed deals and revenue" at bounding box center [53, 320] width 14 height 14
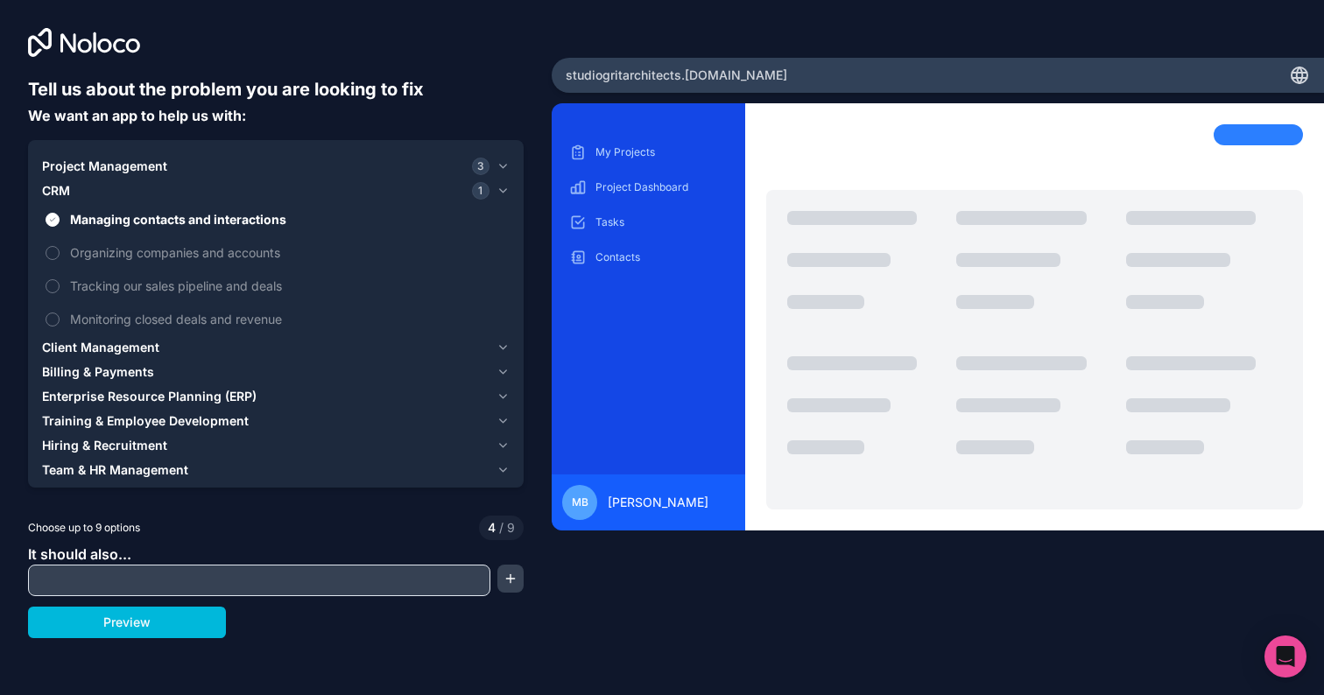
click at [188, 223] on span "Managing contacts and interactions" at bounding box center [288, 219] width 436 height 18
click at [60, 223] on button "Managing contacts and interactions" at bounding box center [53, 220] width 14 height 14
click at [493, 167] on button "Project Management 3" at bounding box center [275, 166] width 467 height 25
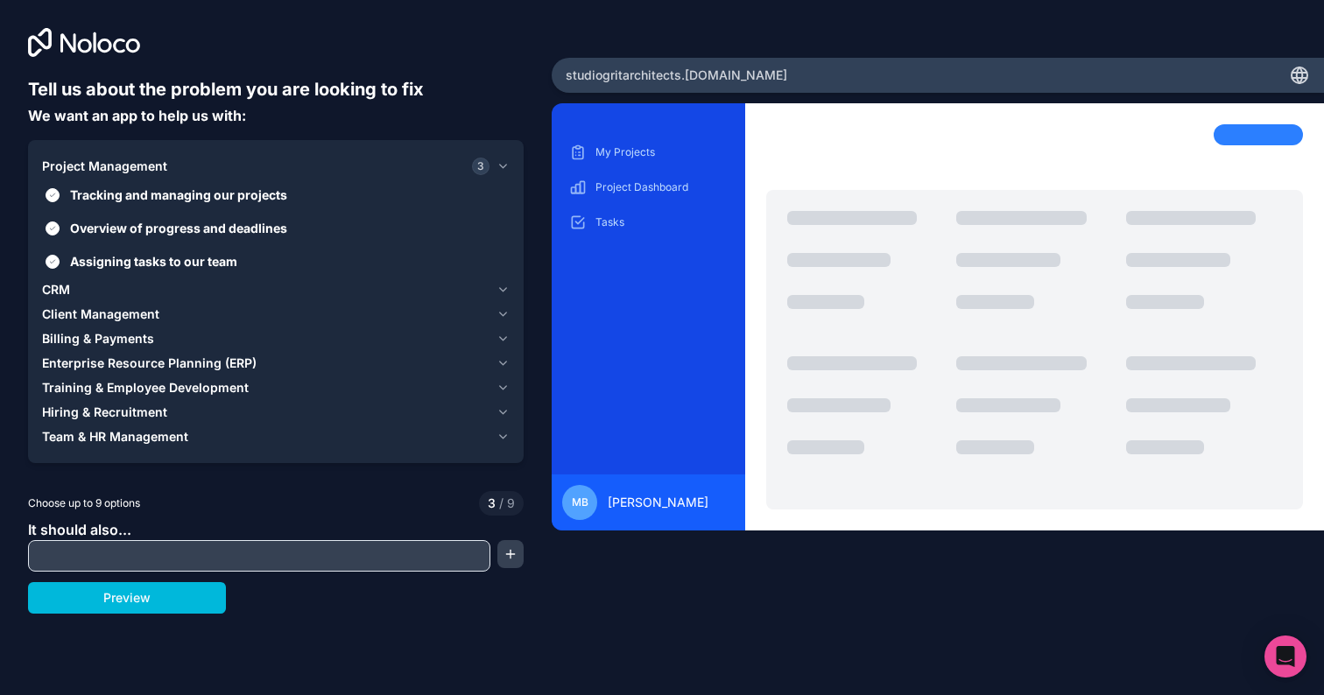
click at [216, 260] on span "Assigning tasks to our team" at bounding box center [288, 261] width 436 height 18
click at [60, 260] on button "Assigning tasks to our team" at bounding box center [53, 262] width 14 height 14
click at [234, 558] on input "text" at bounding box center [258, 556] width 453 height 25
click at [161, 594] on button "Preview" at bounding box center [127, 598] width 198 height 32
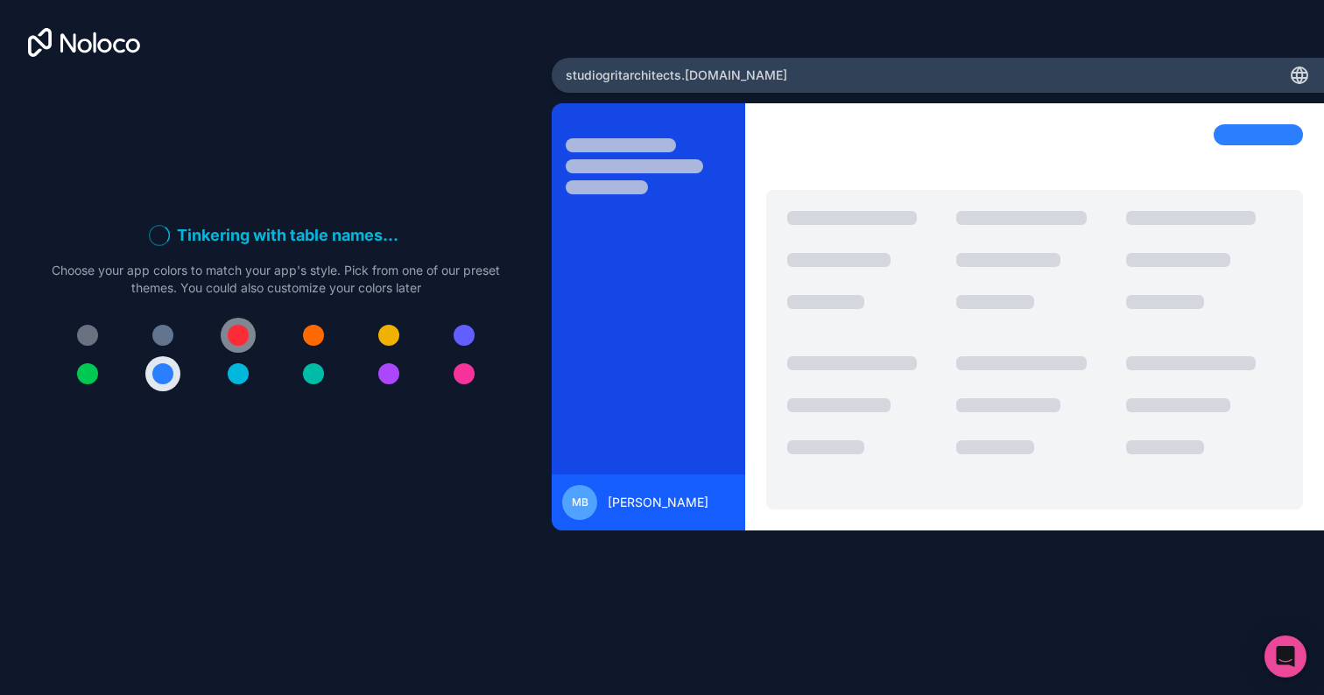
click at [246, 340] on div at bounding box center [238, 335] width 21 height 21
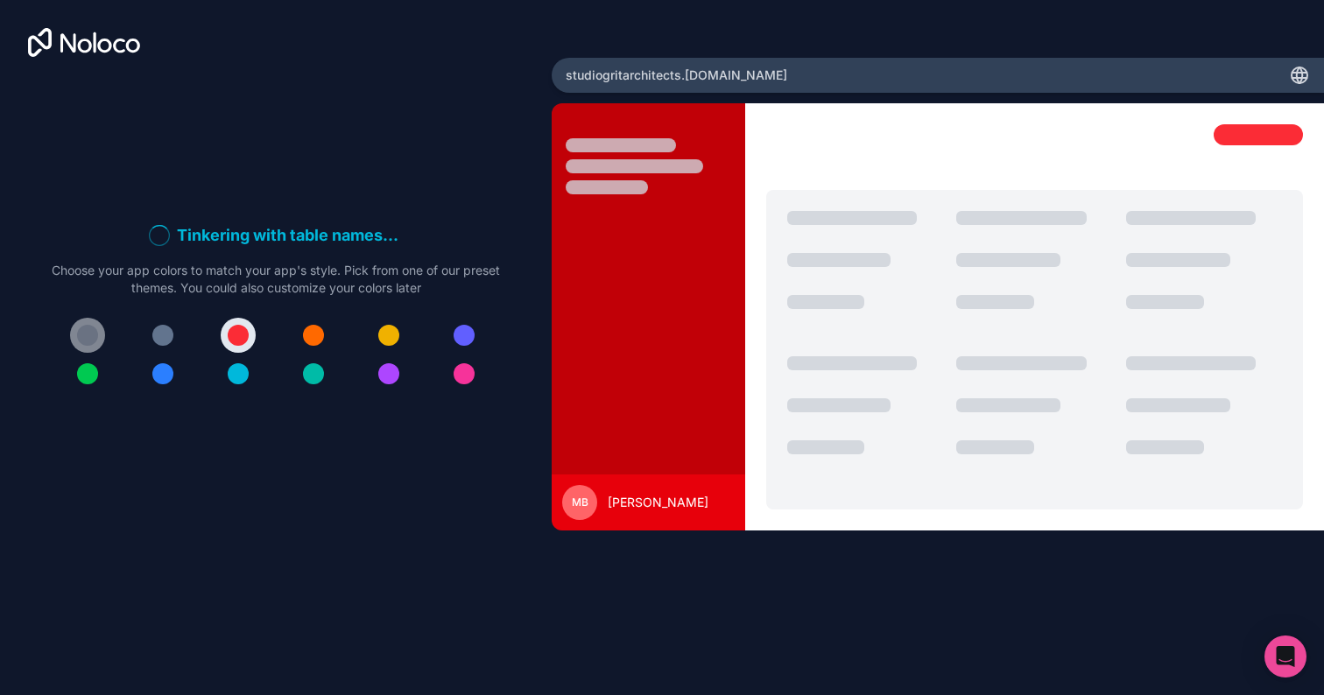
click at [94, 328] on div at bounding box center [87, 335] width 21 height 21
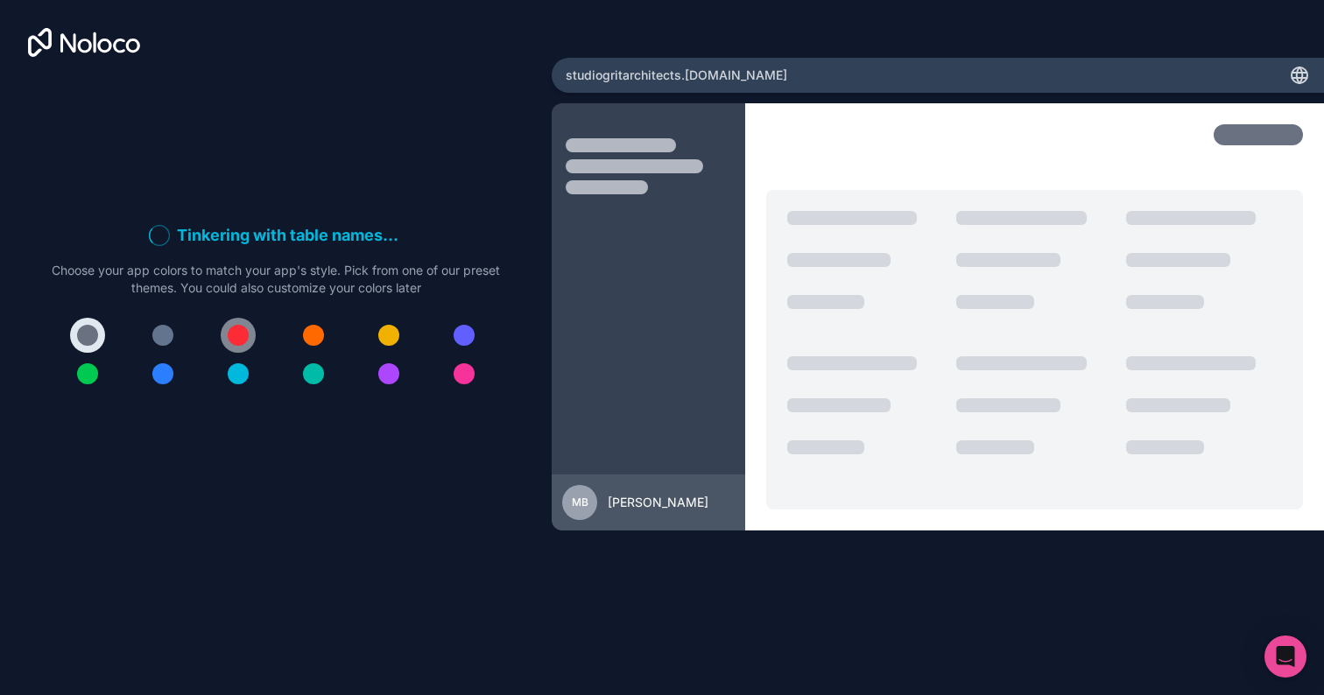
click at [236, 340] on div at bounding box center [238, 335] width 21 height 21
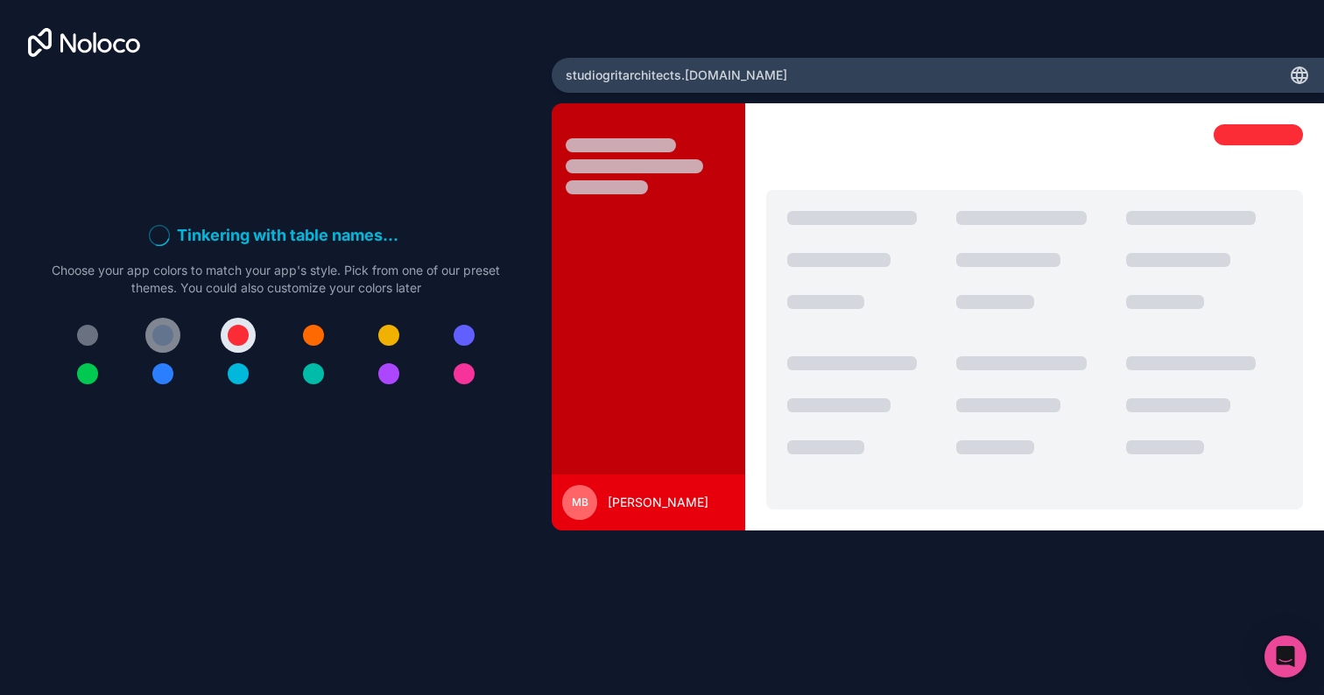
click at [179, 336] on button at bounding box center [162, 335] width 35 height 35
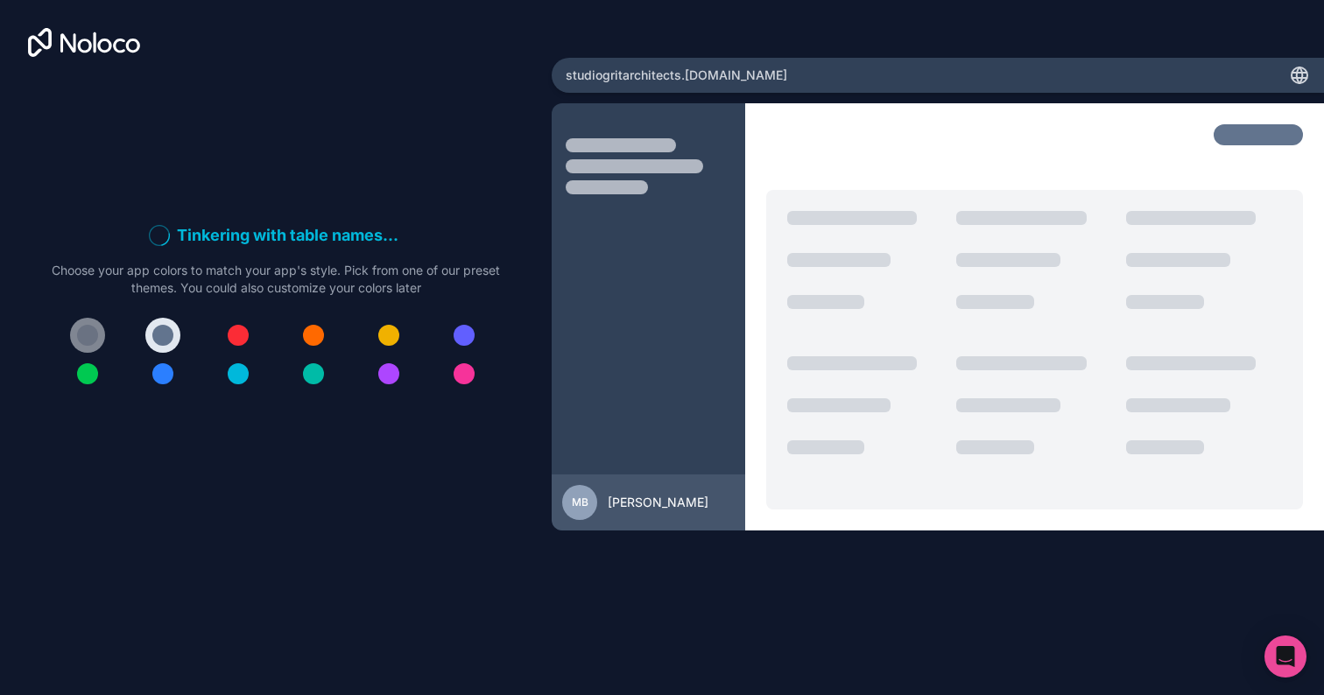
click at [81, 334] on div at bounding box center [87, 335] width 21 height 21
